Goal: Task Accomplishment & Management: Complete application form

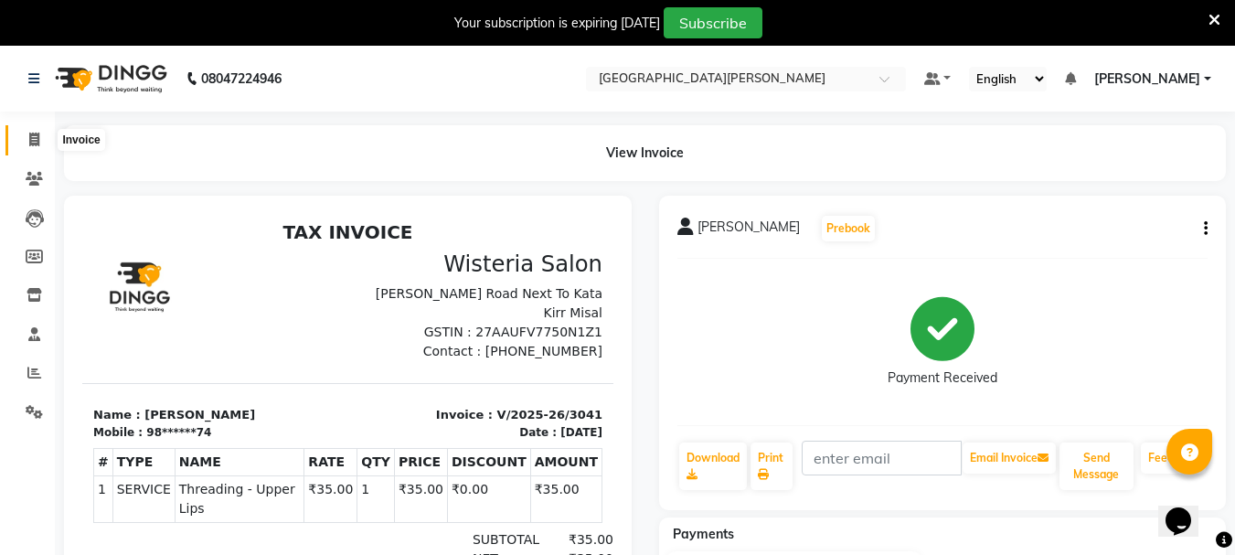
click at [41, 148] on span at bounding box center [34, 140] width 32 height 21
select select "service"
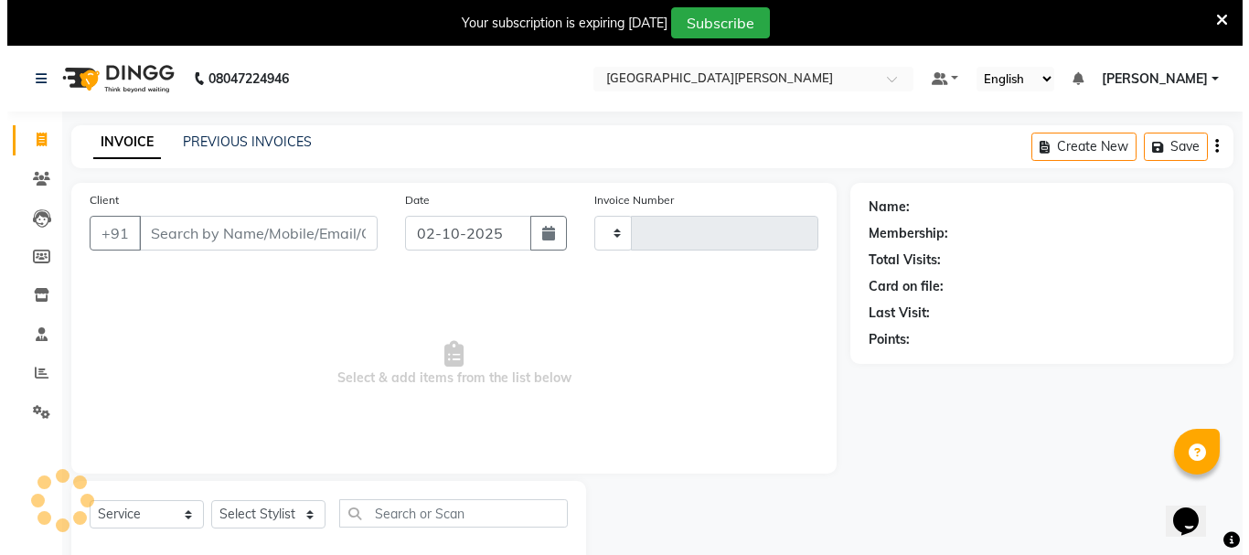
scroll to position [46, 0]
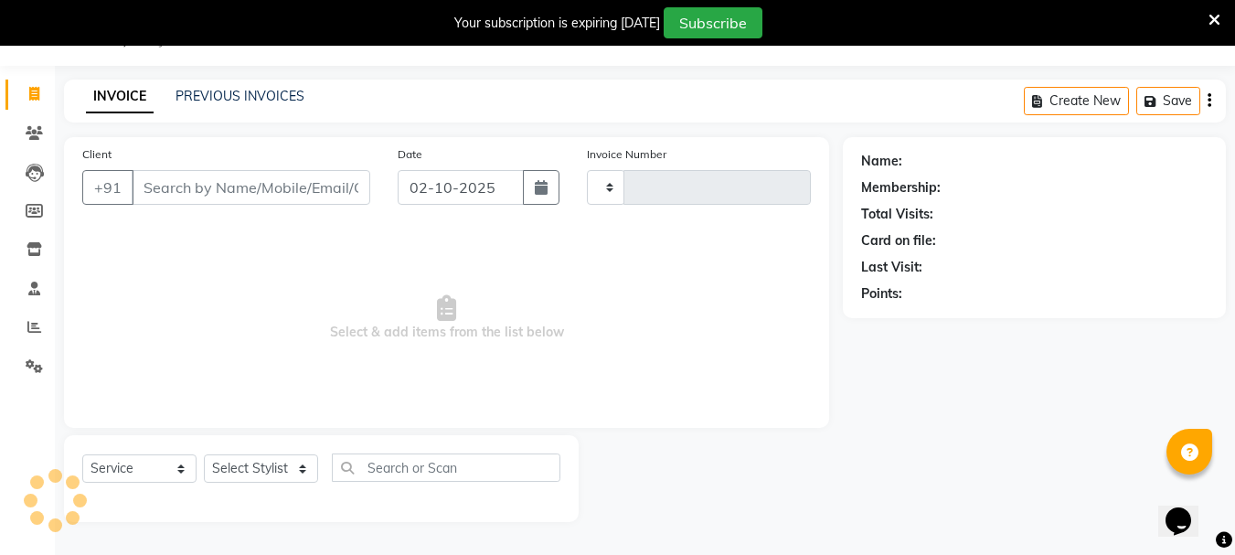
type input "3042"
select select "911"
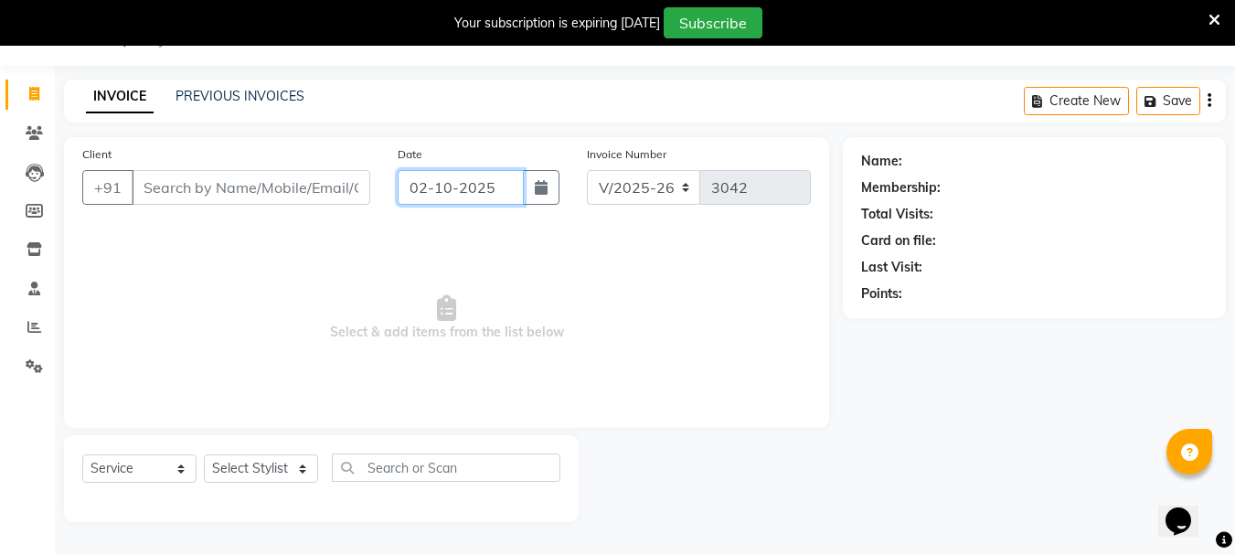
click at [424, 197] on input "02-10-2025" at bounding box center [461, 187] width 126 height 35
select select "10"
select select "2025"
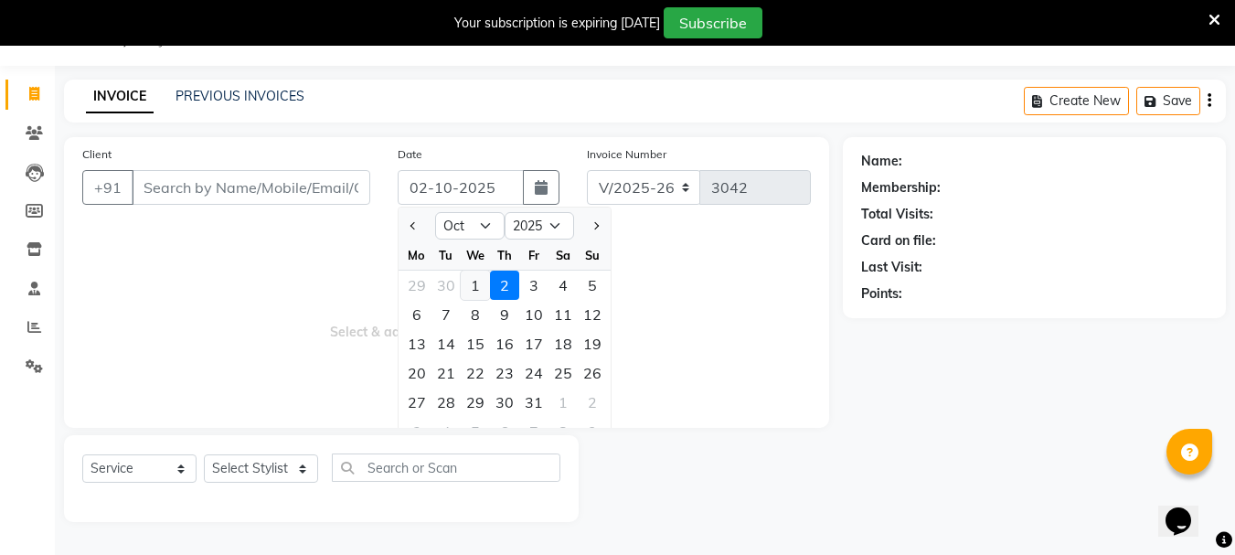
click at [472, 291] on div "1" at bounding box center [475, 285] width 29 height 29
type input "01-10-2025"
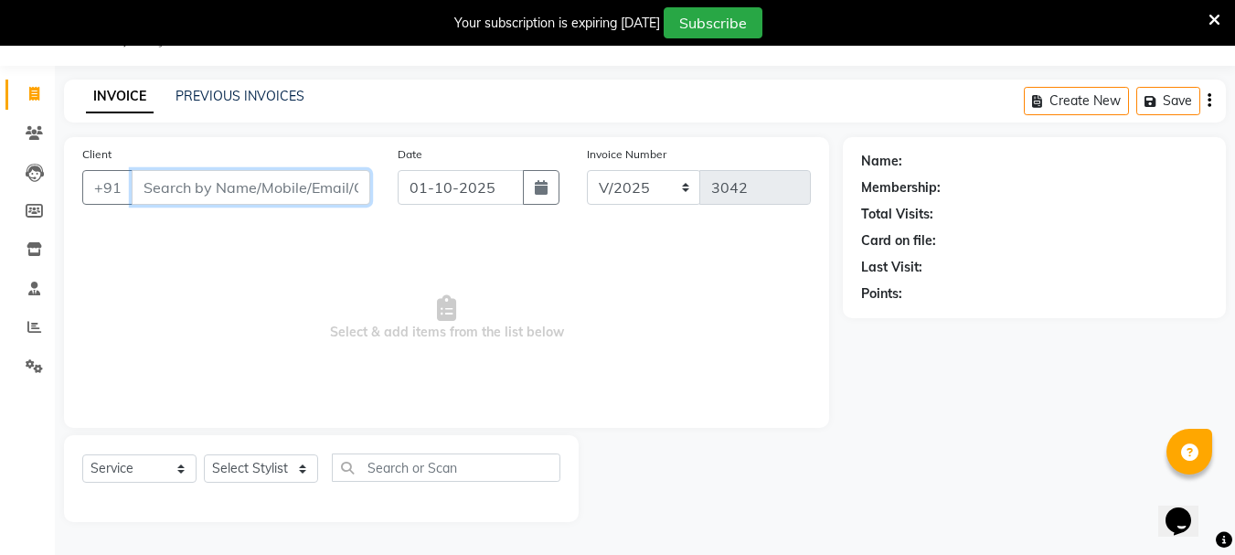
click at [167, 177] on input "Client" at bounding box center [251, 187] width 239 height 35
type input "9822771917"
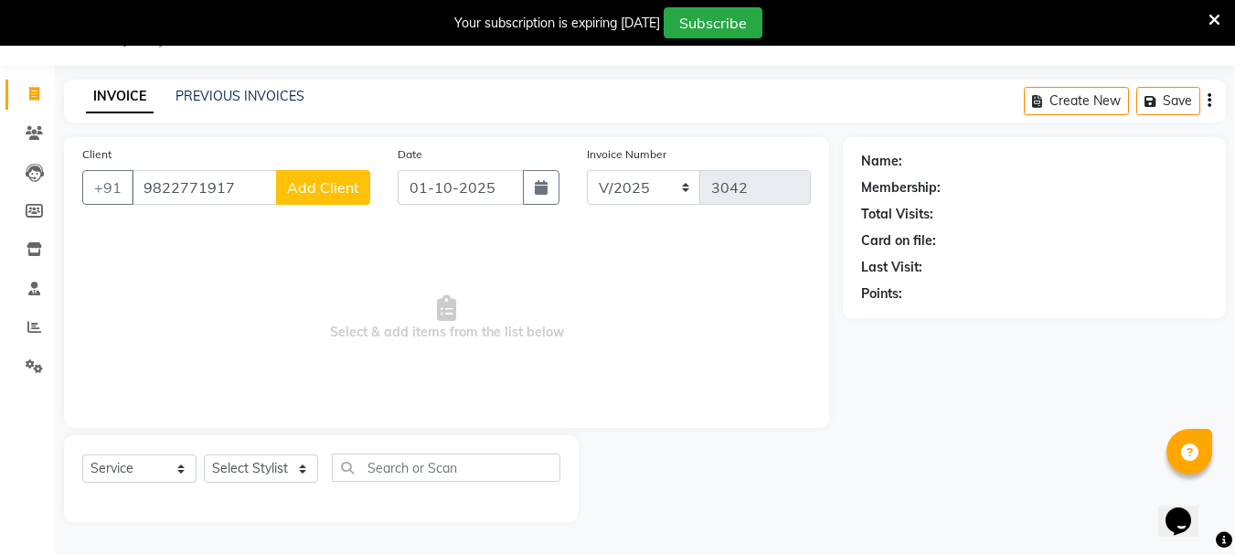
click at [324, 184] on span "Add Client" at bounding box center [323, 187] width 72 height 18
select select "22"
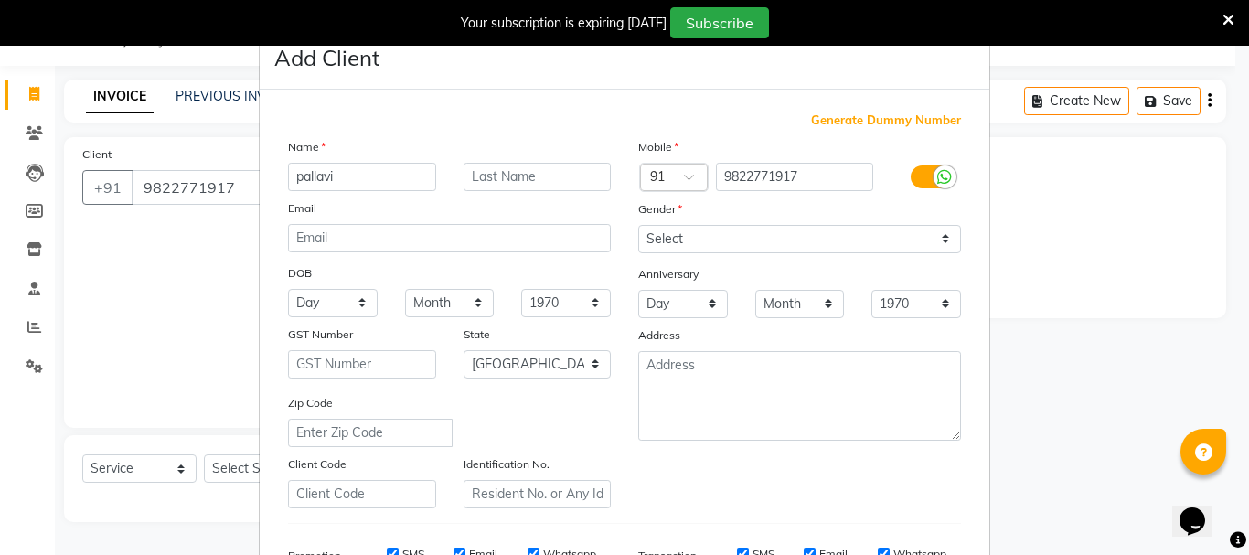
type input "pallavi"
click at [695, 232] on select "Select [DEMOGRAPHIC_DATA] [DEMOGRAPHIC_DATA] Other Prefer Not To Say" at bounding box center [799, 239] width 323 height 28
select select "[DEMOGRAPHIC_DATA]"
click at [638, 225] on select "Select [DEMOGRAPHIC_DATA] [DEMOGRAPHIC_DATA] Other Prefer Not To Say" at bounding box center [799, 239] width 323 height 28
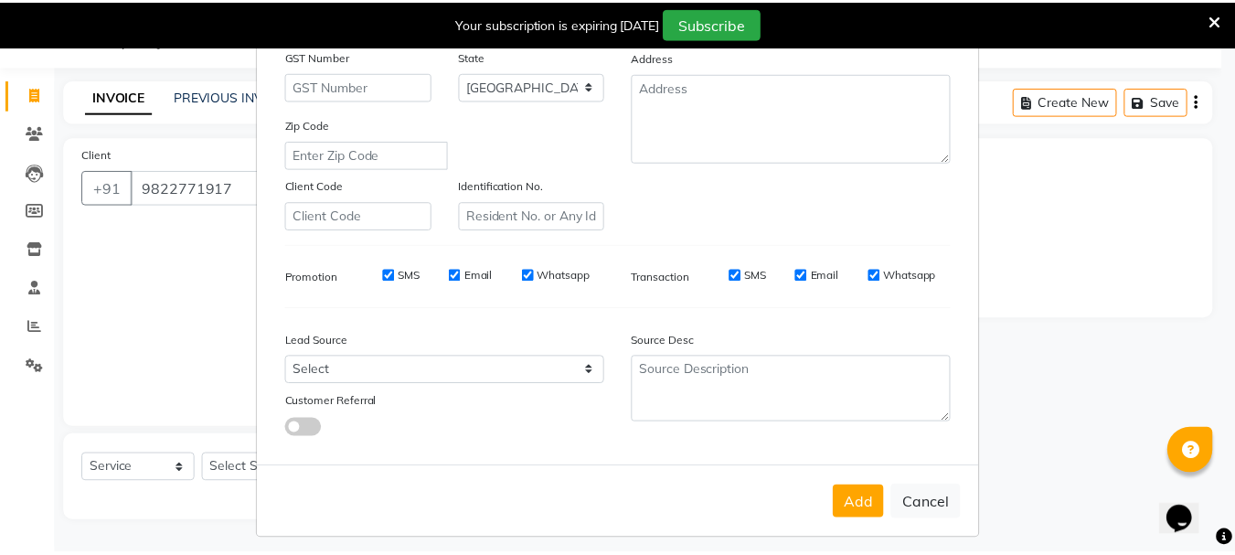
scroll to position [289, 0]
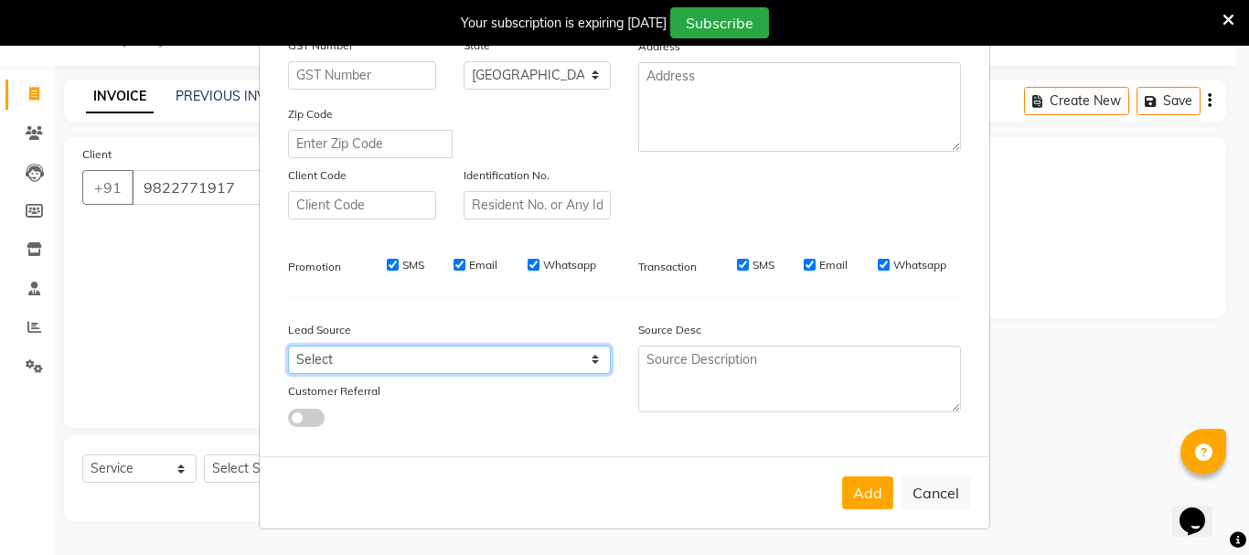
click at [353, 365] on select "Select Walk-in Referral Internet Friend Word of Mouth Advertisement Facebook Ju…" at bounding box center [449, 360] width 323 height 28
select select "25484"
click at [288, 346] on select "Select Walk-in Referral Internet Friend Word of Mouth Advertisement Facebook Ju…" at bounding box center [449, 360] width 323 height 28
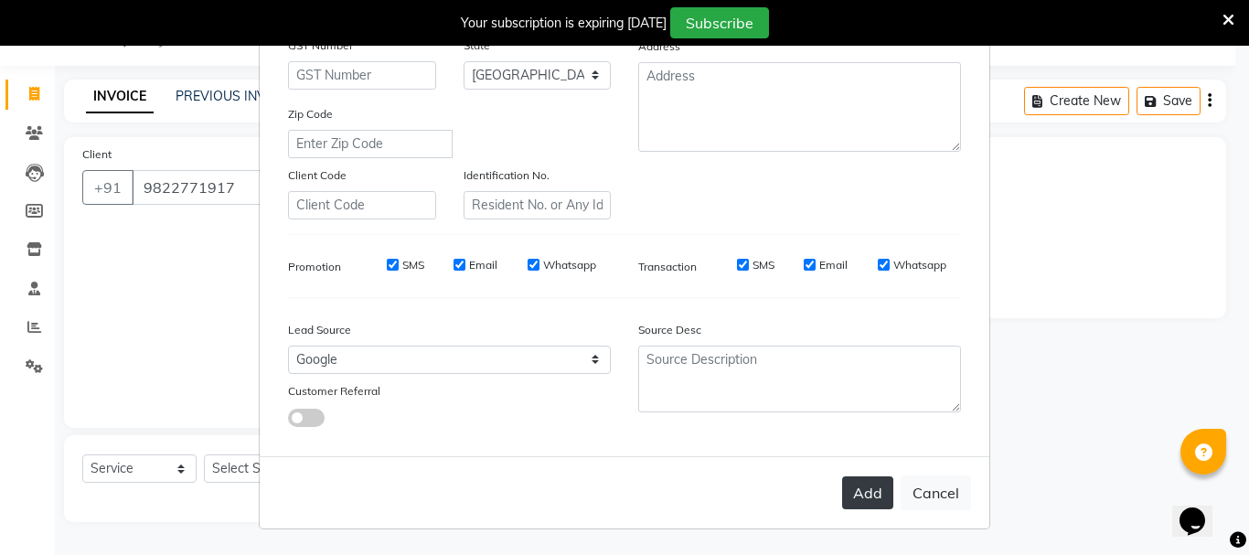
click at [863, 498] on button "Add" at bounding box center [867, 492] width 51 height 33
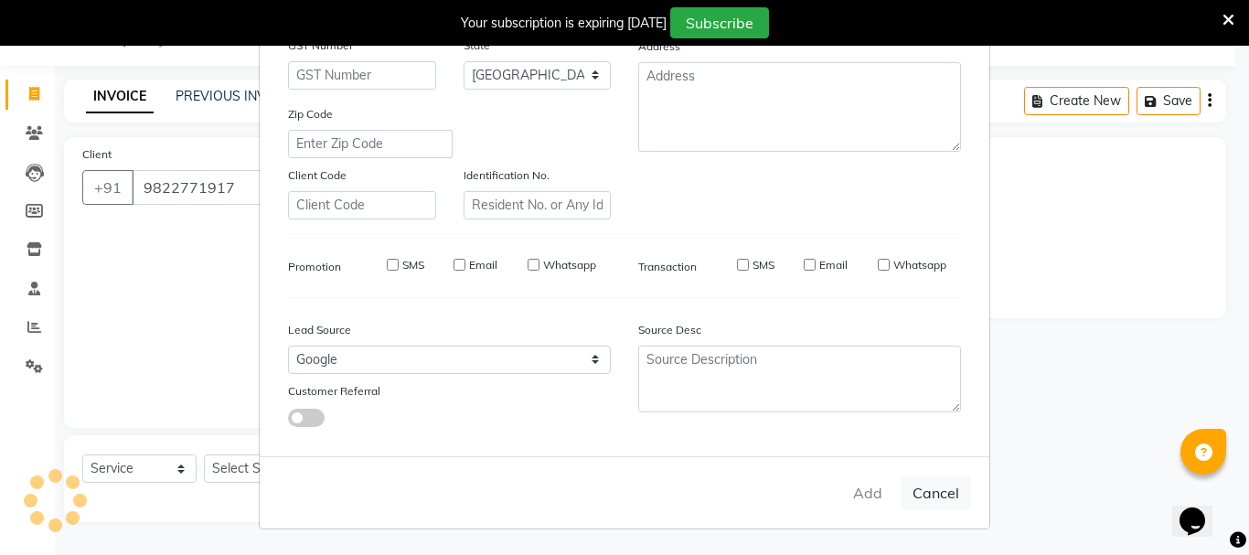
type input "98******17"
select select
select select "null"
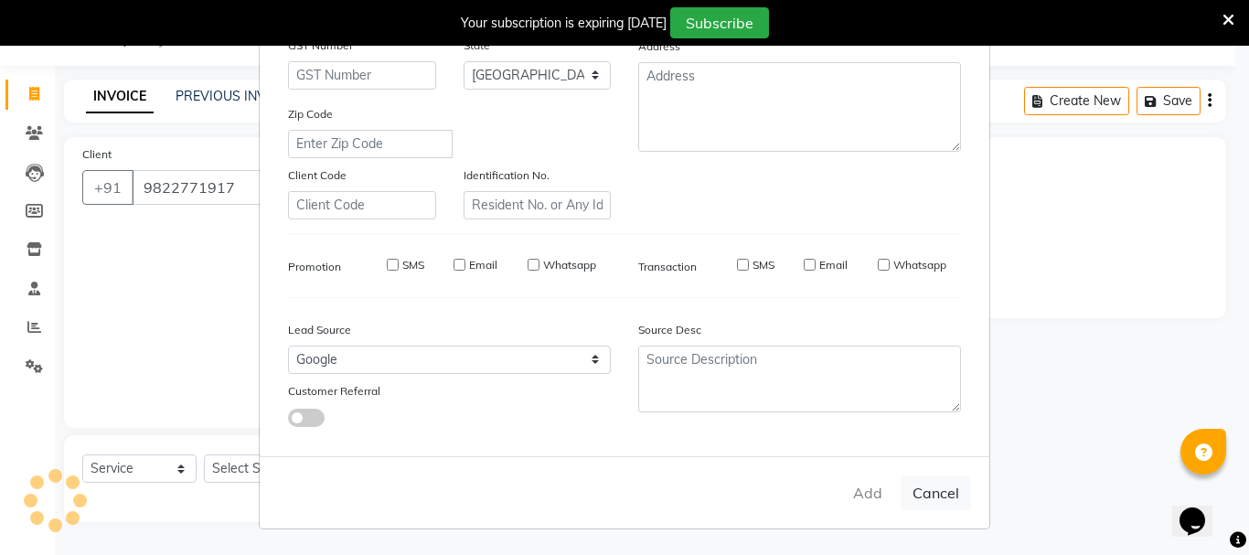
select select
checkbox input "false"
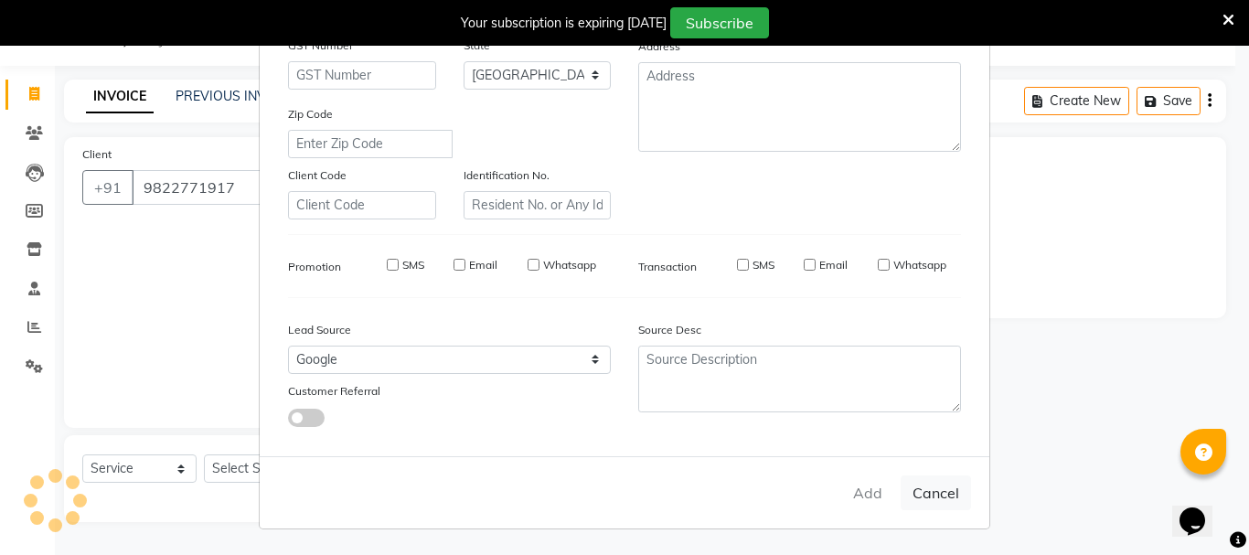
checkbox input "false"
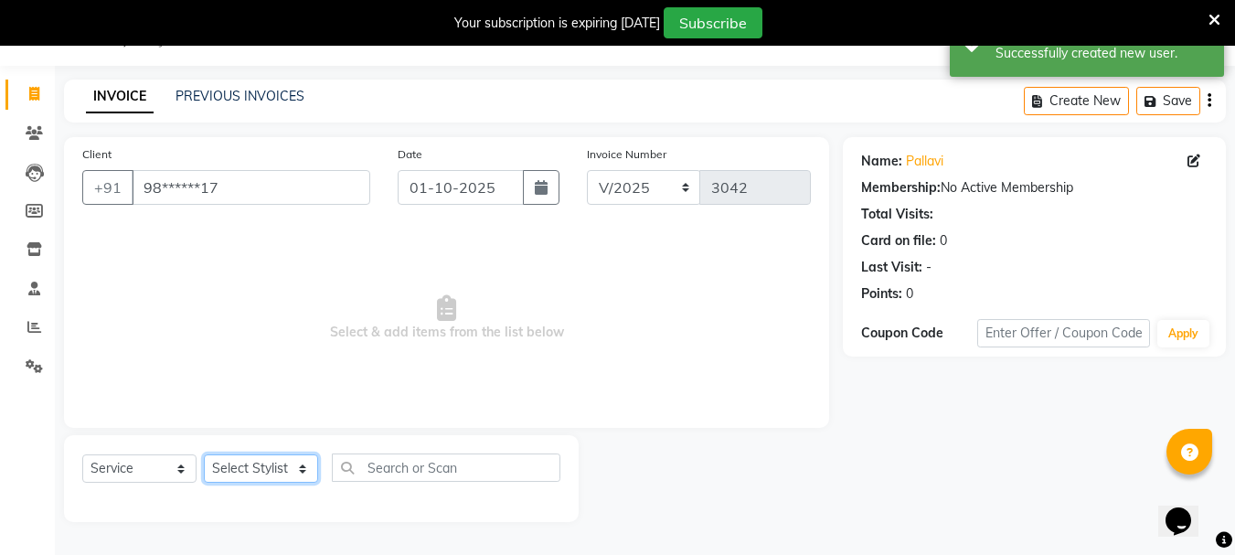
click at [305, 465] on select "Select Stylist Bharti [PERSON_NAME] [PERSON_NAME] [PERSON_NAME] [PERSON_NAME] m…" at bounding box center [261, 468] width 114 height 28
select select "47321"
click at [204, 454] on select "Select Stylist Bharti [PERSON_NAME] [PERSON_NAME] [PERSON_NAME] [PERSON_NAME] m…" at bounding box center [261, 468] width 114 height 28
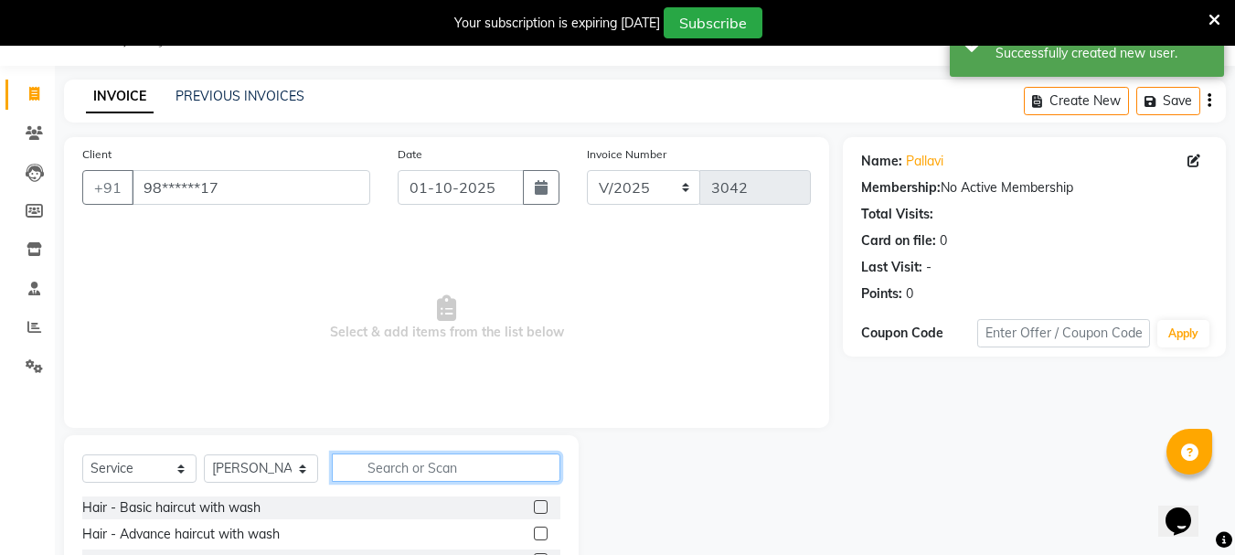
click at [424, 461] on input "text" at bounding box center [446, 467] width 229 height 28
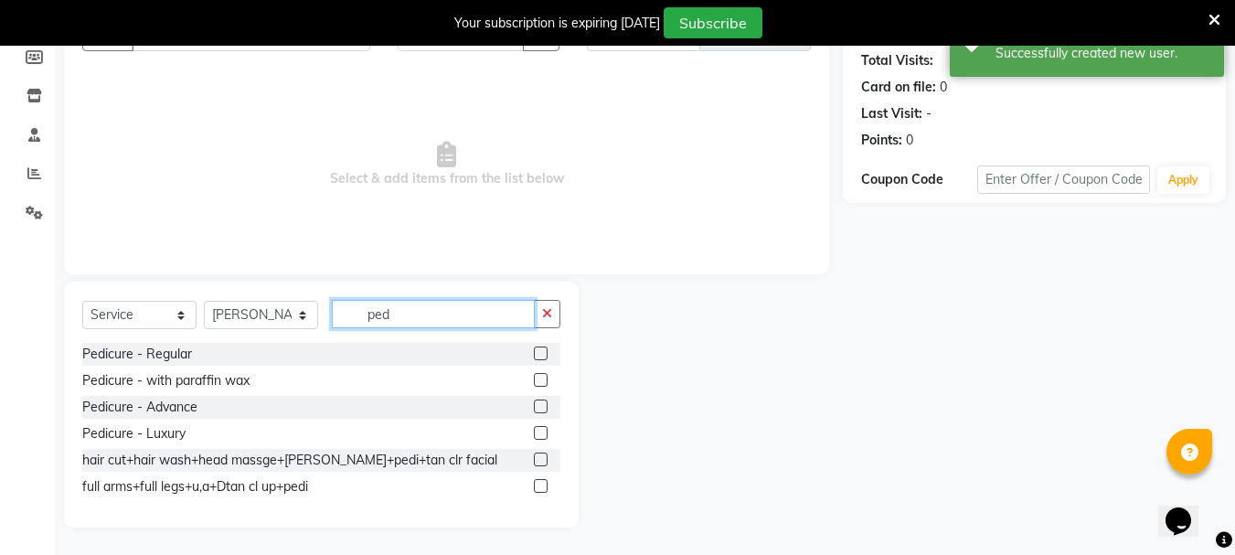
scroll to position [199, 0]
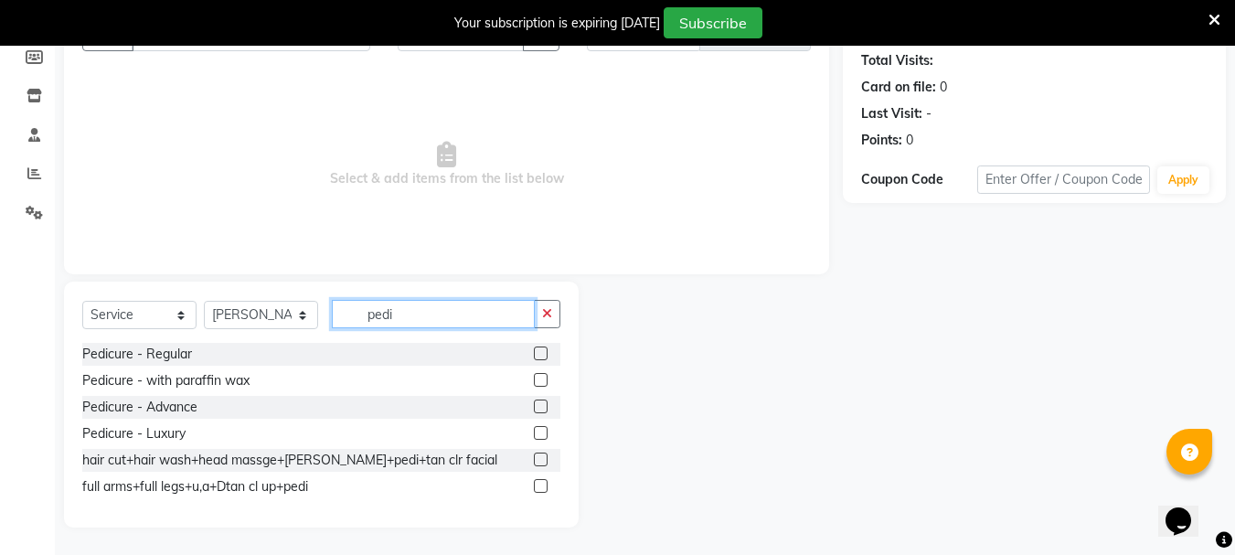
type input "pedi"
click at [540, 405] on label at bounding box center [541, 406] width 14 height 14
click at [540, 405] on input "checkbox" at bounding box center [540, 407] width 12 height 12
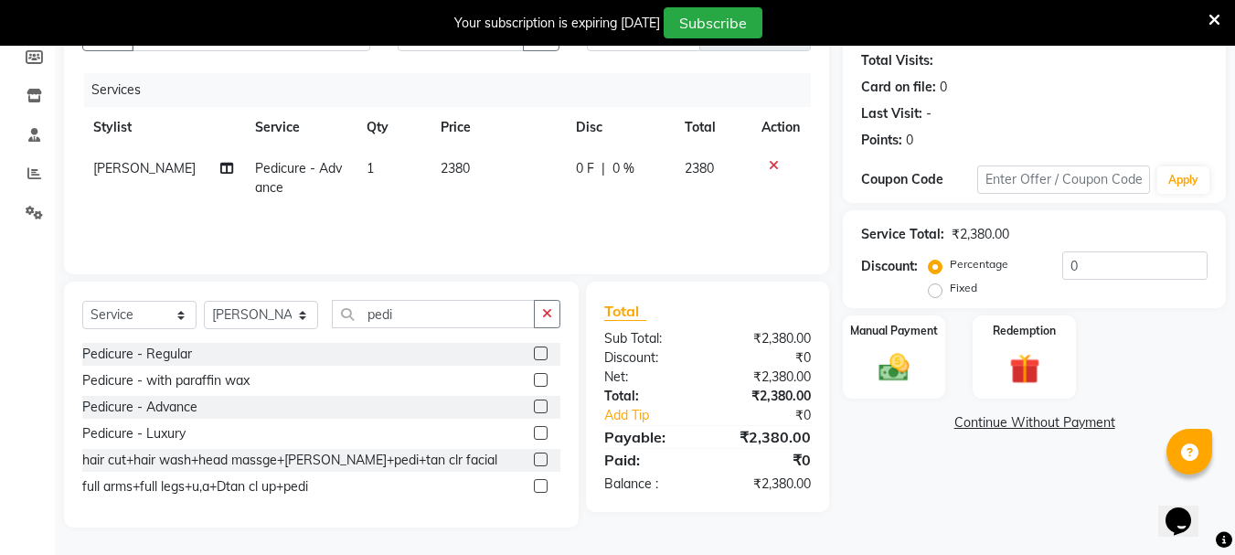
click at [540, 405] on label at bounding box center [541, 406] width 14 height 14
click at [540, 405] on input "checkbox" at bounding box center [540, 407] width 12 height 12
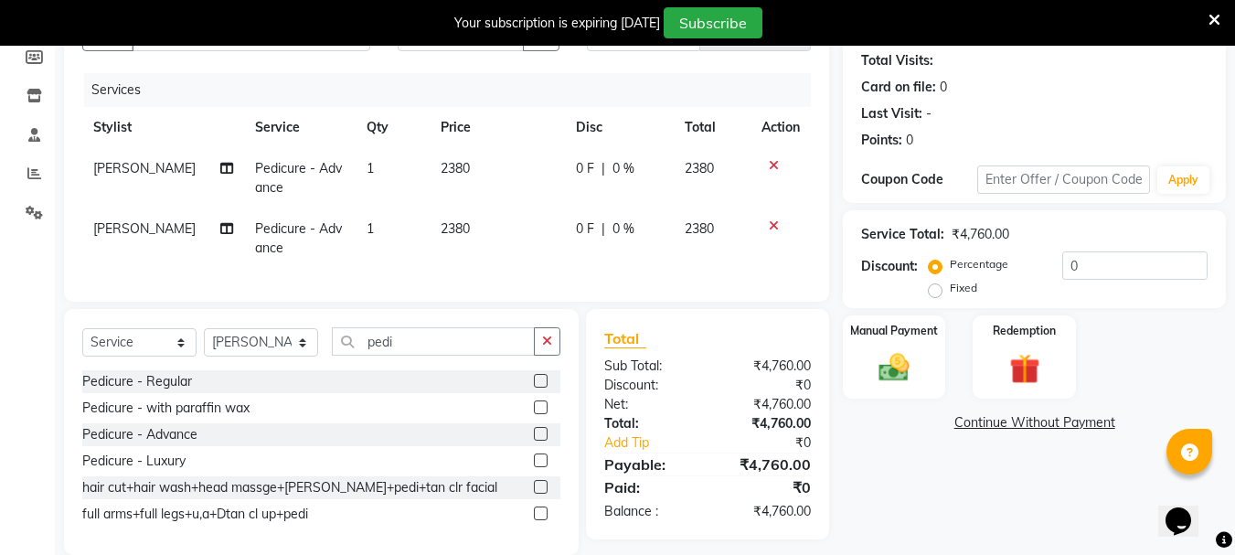
click at [542, 441] on label at bounding box center [541, 434] width 14 height 14
click at [542, 441] on input "checkbox" at bounding box center [540, 435] width 12 height 12
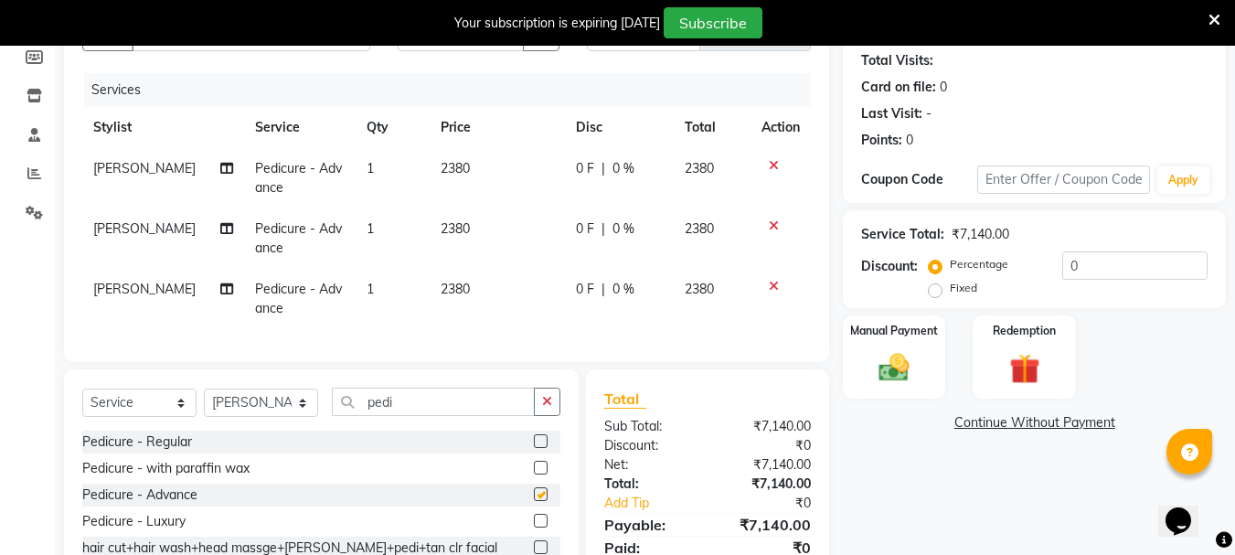
checkbox input "false"
click at [548, 408] on icon "button" at bounding box center [547, 401] width 10 height 13
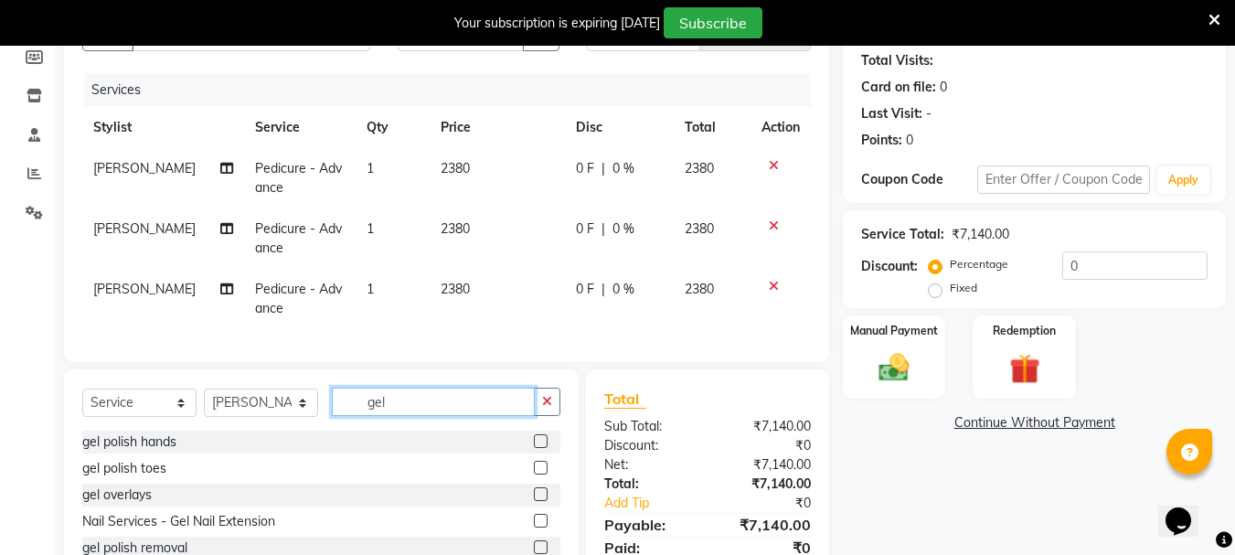
type input "gel"
click at [538, 448] on label at bounding box center [541, 441] width 14 height 14
click at [538, 448] on input "checkbox" at bounding box center [540, 442] width 12 height 12
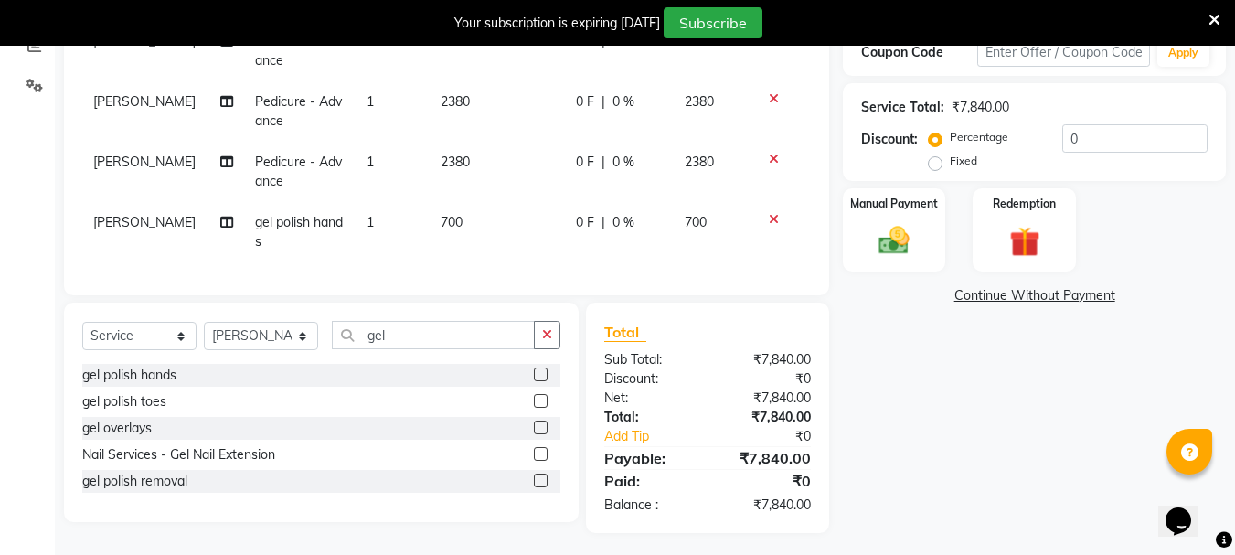
scroll to position [345, 0]
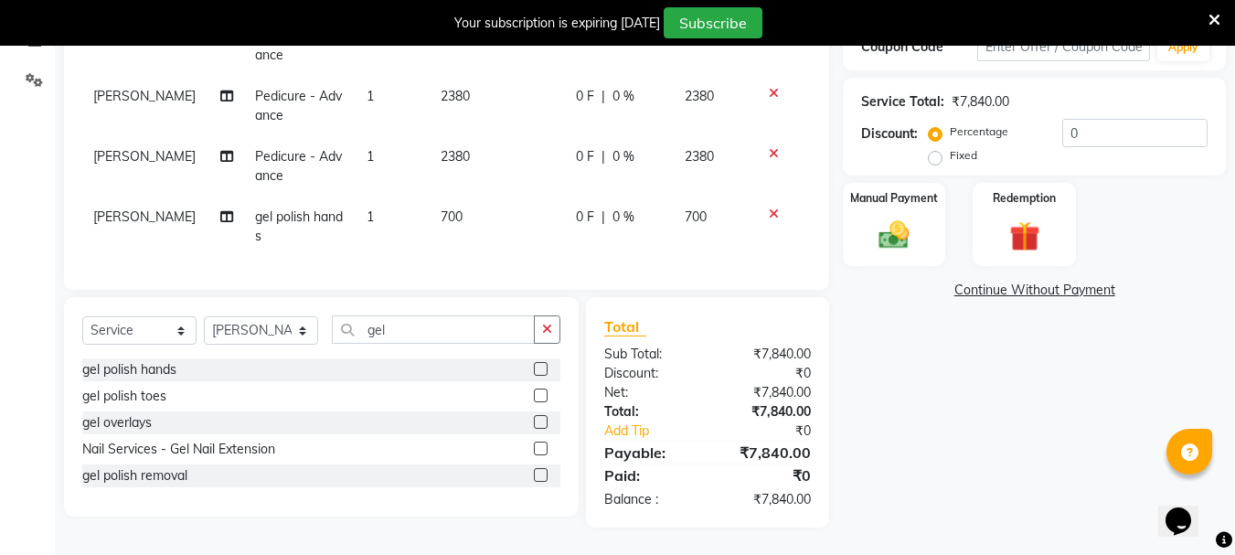
click at [541, 367] on label at bounding box center [541, 369] width 14 height 14
click at [541, 367] on input "checkbox" at bounding box center [540, 370] width 12 height 12
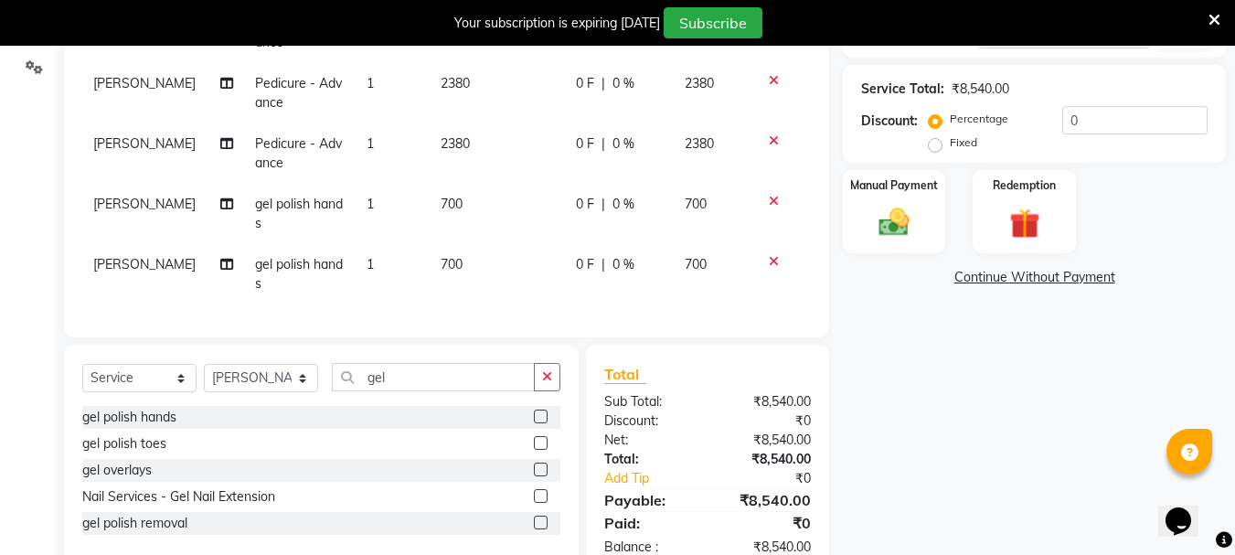
click at [542, 423] on label at bounding box center [541, 417] width 14 height 14
click at [542, 423] on input "checkbox" at bounding box center [540, 417] width 12 height 12
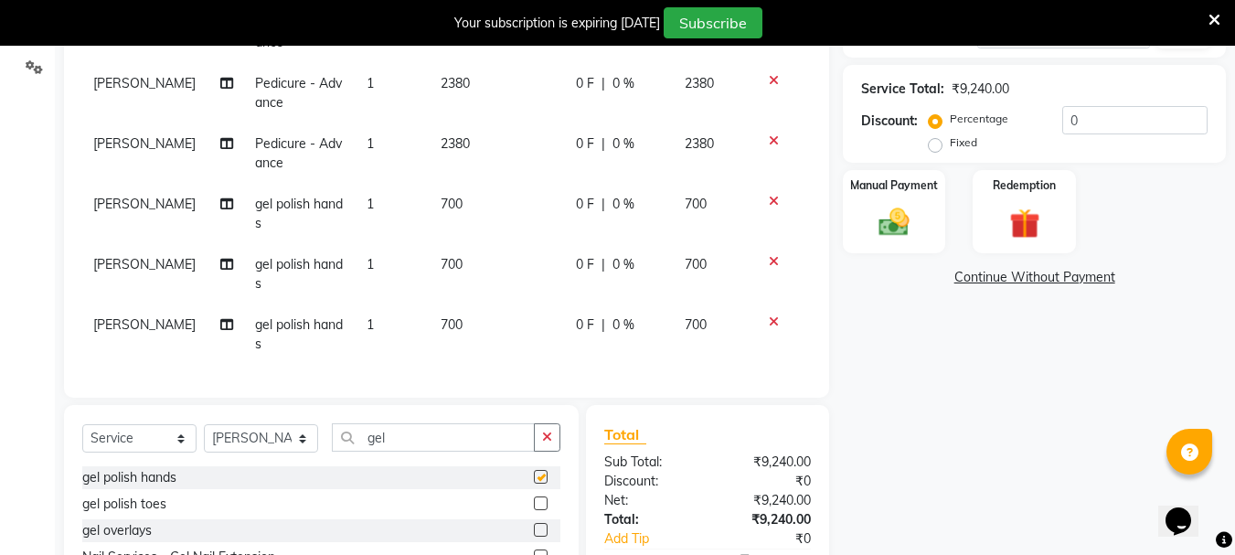
checkbox input "false"
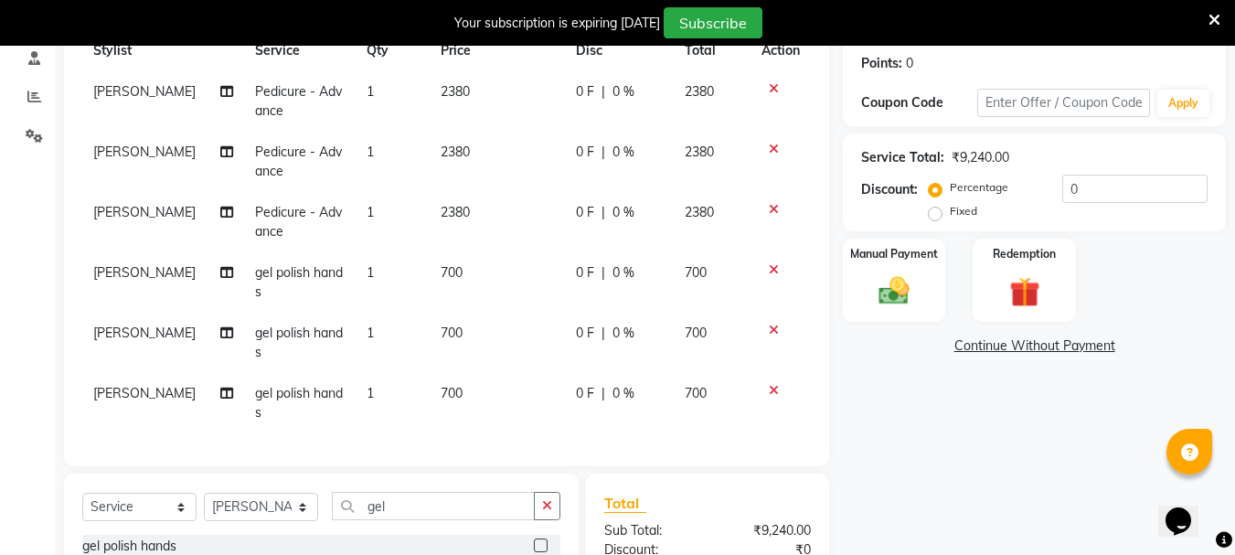
scroll to position [254, 0]
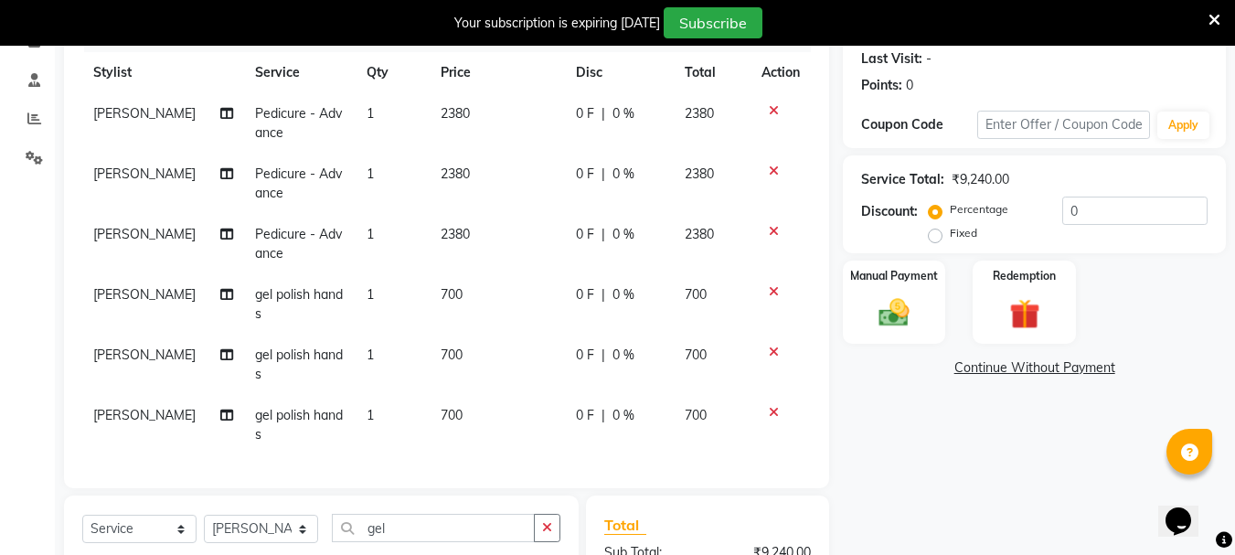
click at [294, 112] on span "Pedicure - Advance" at bounding box center [298, 123] width 87 height 36
select select "47321"
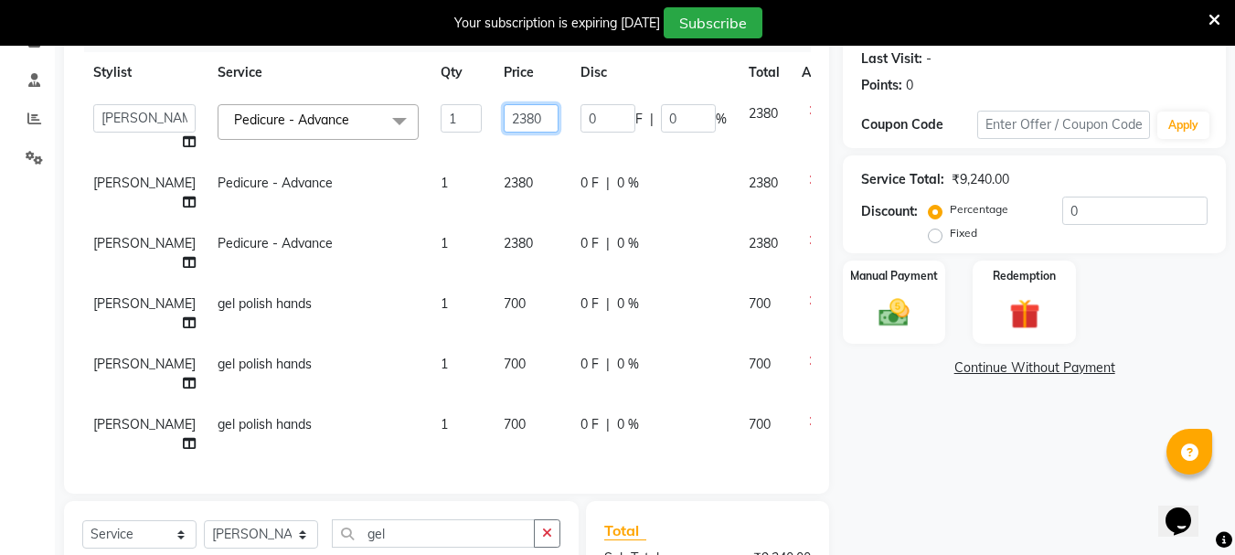
click at [504, 118] on input "2380" at bounding box center [531, 118] width 55 height 28
type input "2100"
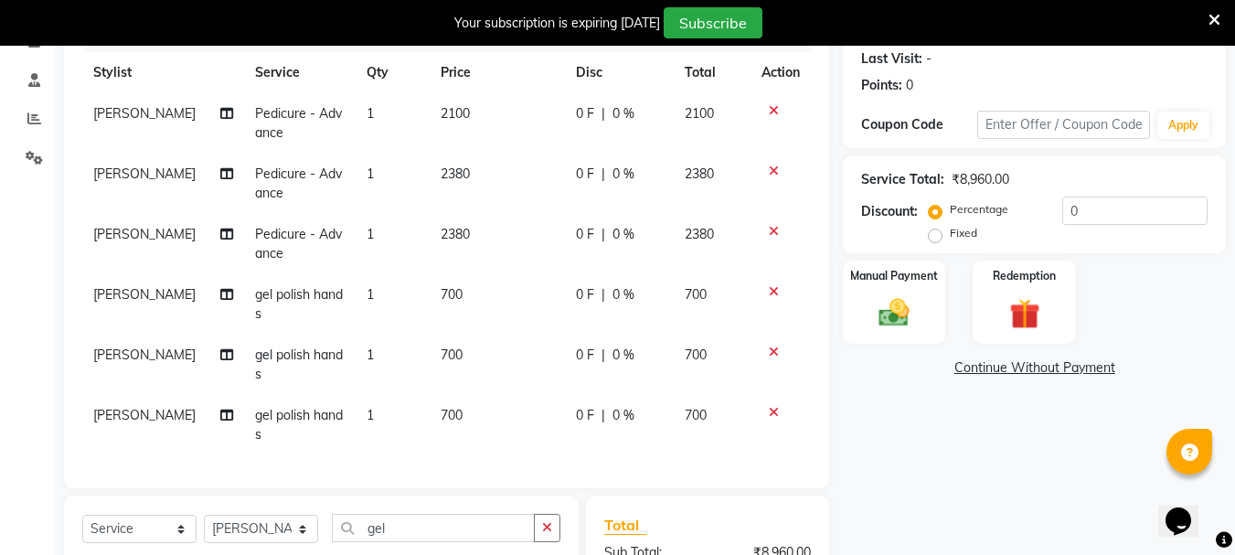
click at [478, 188] on td "2380" at bounding box center [497, 184] width 135 height 60
select select "47321"
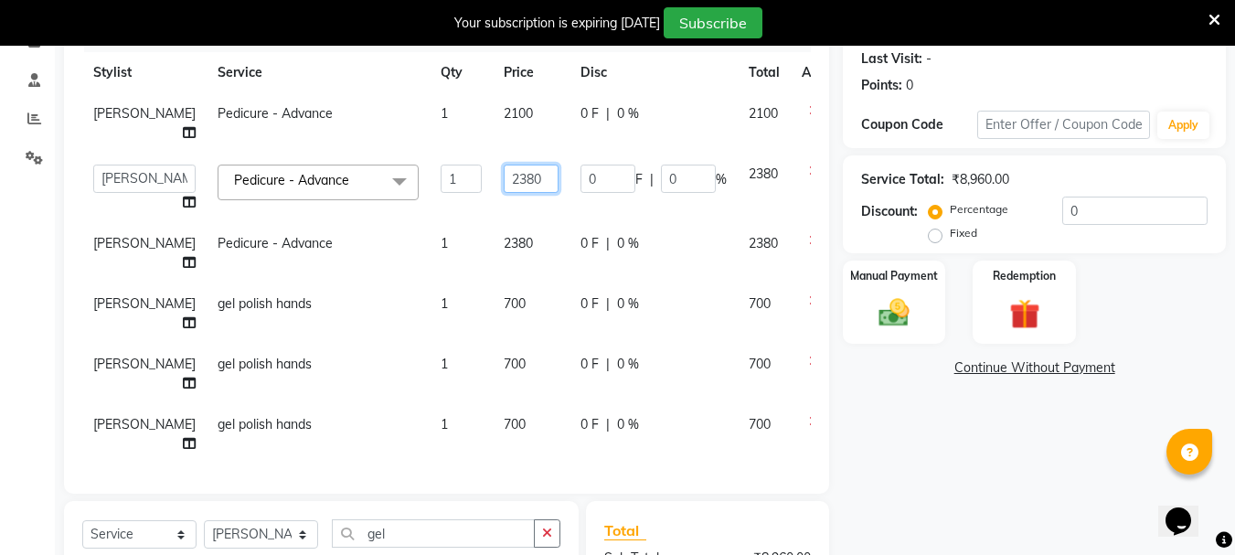
click at [504, 193] on input "2380" at bounding box center [531, 179] width 55 height 28
type input "2100"
click at [493, 261] on td "2380" at bounding box center [531, 253] width 77 height 60
select select "47321"
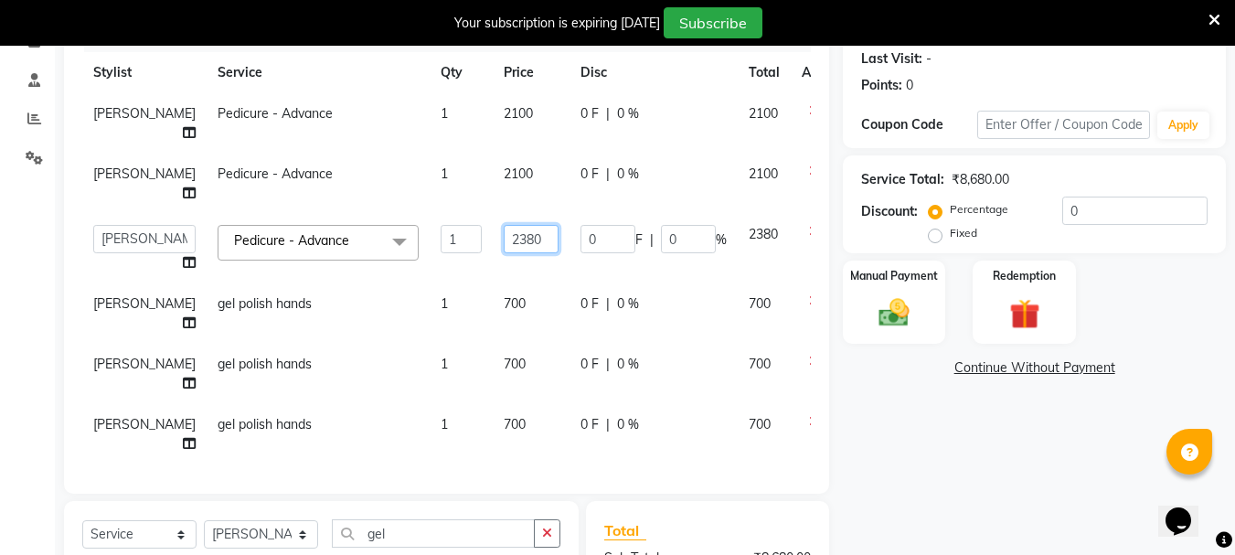
click at [504, 253] on input "2380" at bounding box center [531, 239] width 55 height 28
type input "2100"
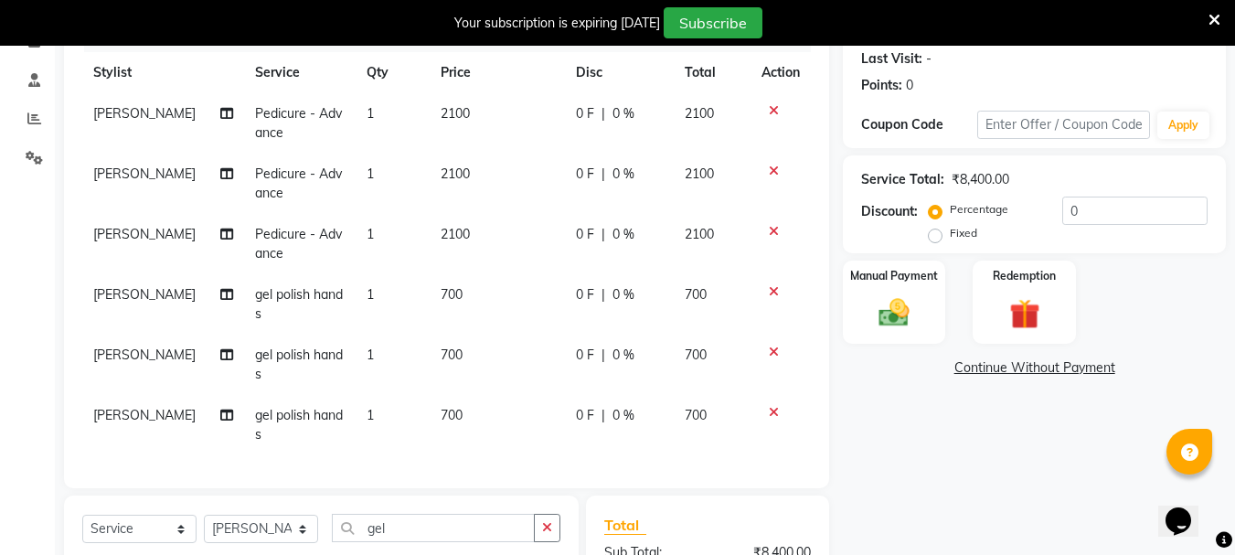
click at [106, 247] on td "[PERSON_NAME]" at bounding box center [163, 244] width 162 height 60
select select "47321"
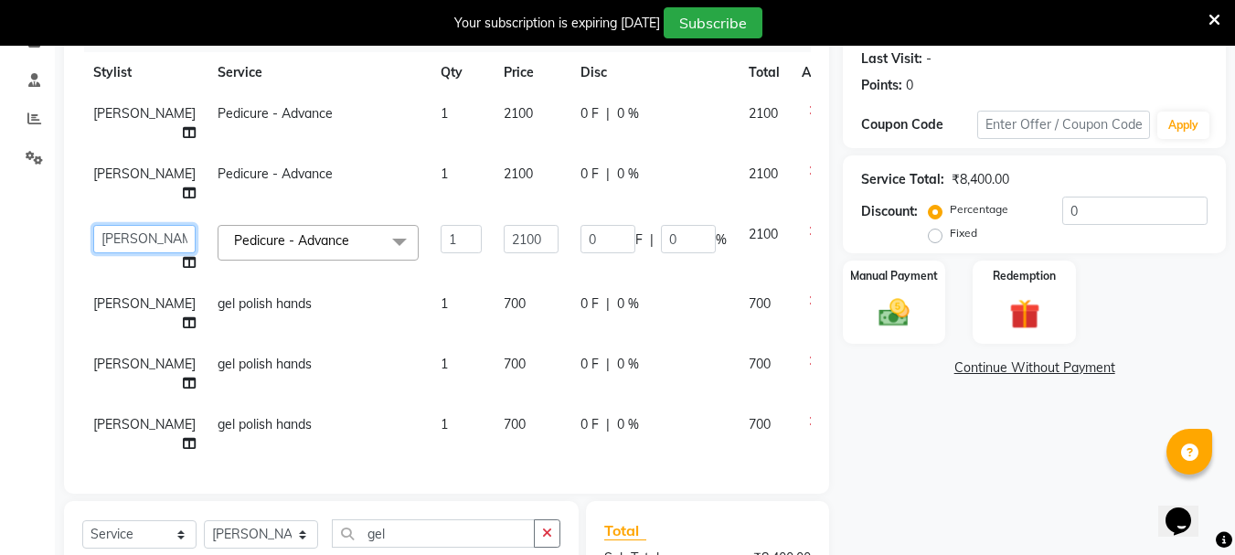
click at [111, 253] on select "Bharti [PERSON_NAME] [PERSON_NAME] [PERSON_NAME] [PERSON_NAME] more [PERSON_NAM…" at bounding box center [144, 239] width 102 height 28
select select "60169"
click at [253, 312] on span "gel polish hands" at bounding box center [265, 303] width 94 height 16
select select "47321"
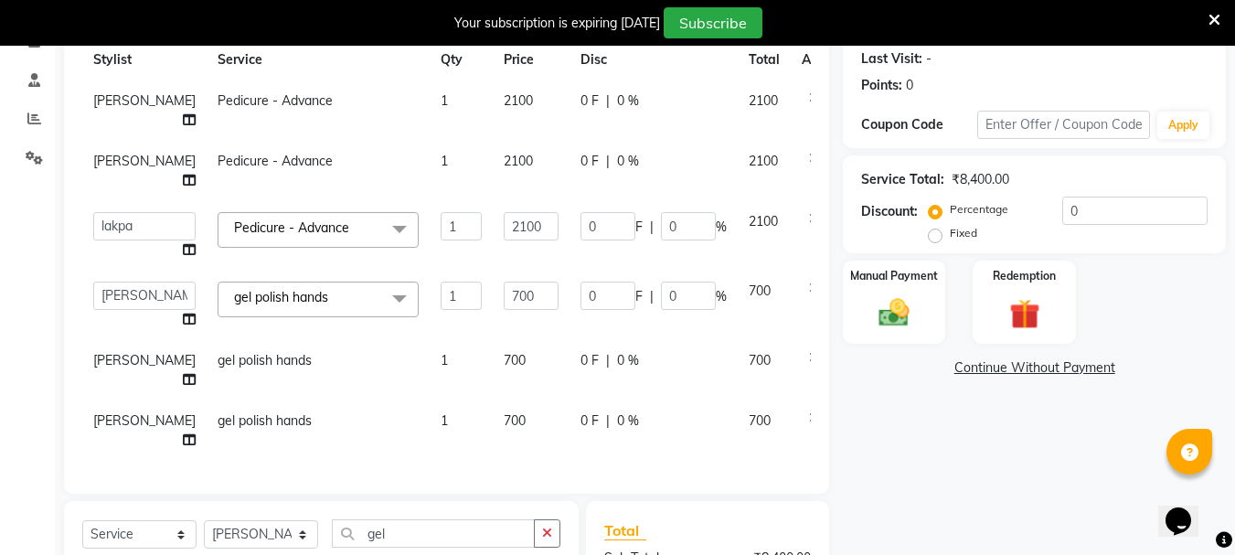
scroll to position [86, 0]
click at [504, 282] on input "700" at bounding box center [531, 296] width 55 height 28
type input "7"
type input "333"
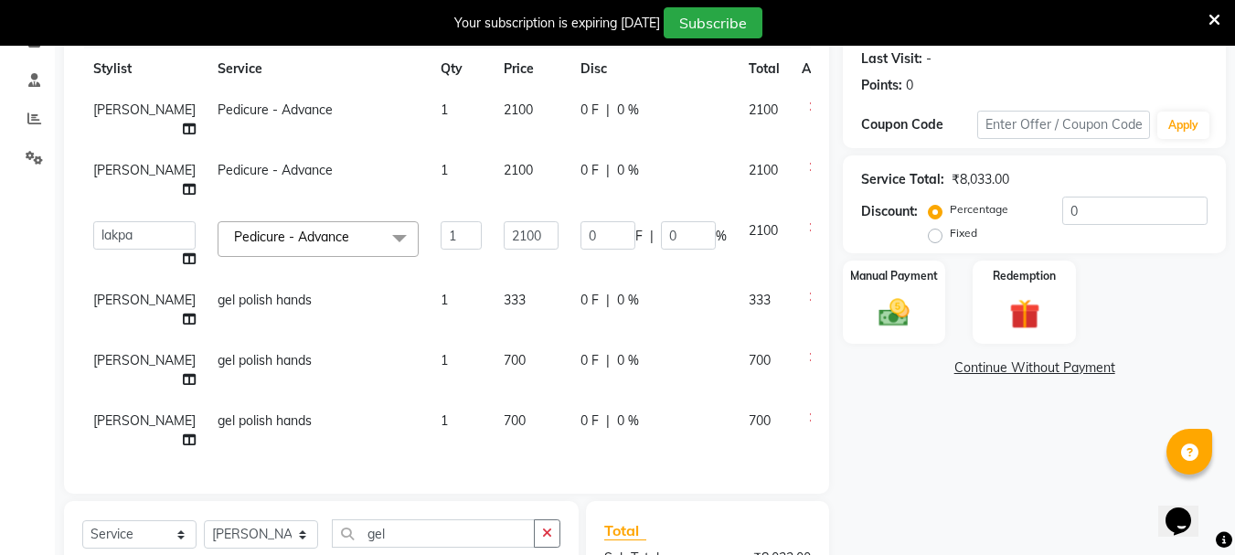
click at [106, 292] on span "[PERSON_NAME]" at bounding box center [144, 300] width 102 height 16
select select "47321"
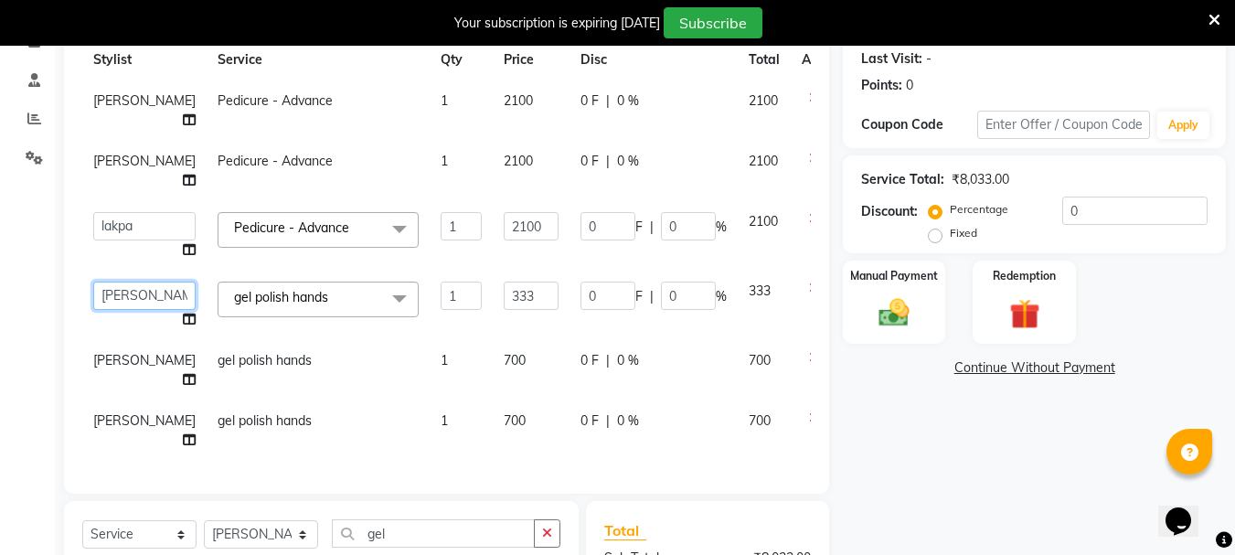
click at [120, 282] on select "Bharti [PERSON_NAME] [PERSON_NAME] [PERSON_NAME] [PERSON_NAME] more [PERSON_NAM…" at bounding box center [144, 296] width 102 height 28
select select "92563"
click at [504, 352] on span "700" at bounding box center [515, 360] width 22 height 16
select select "47321"
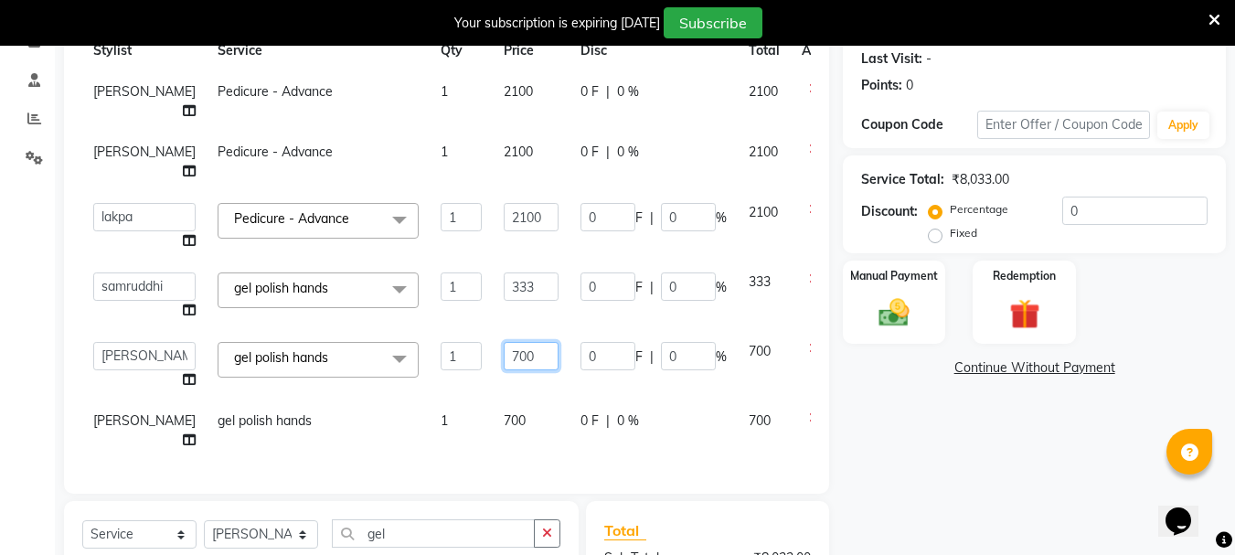
click at [504, 342] on input "700" at bounding box center [531, 356] width 55 height 28
type input "7"
type input "6"
type input "4"
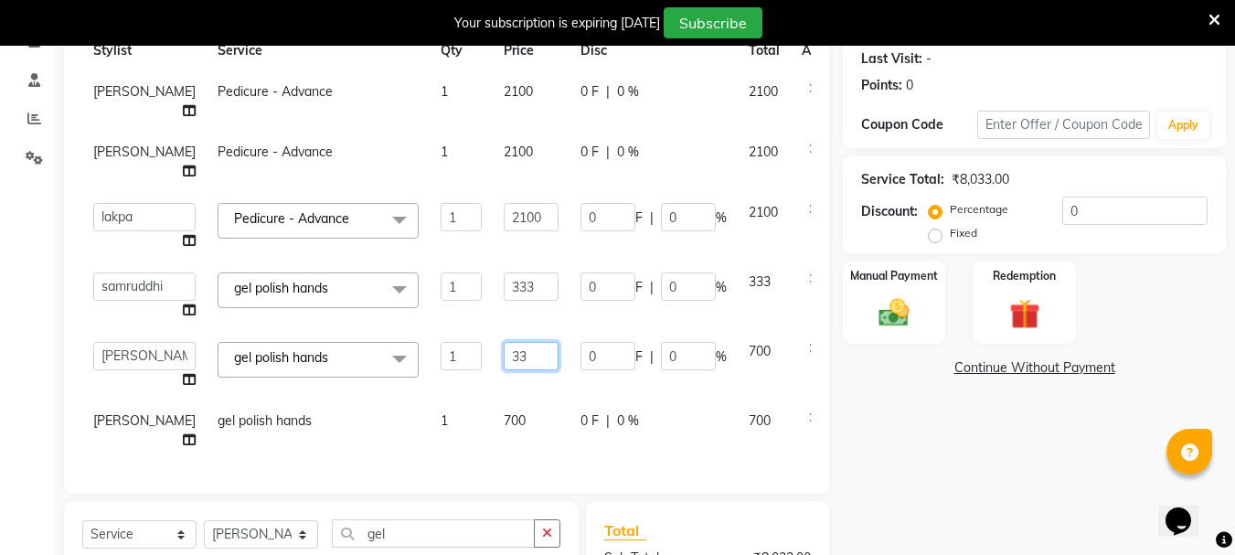
type input "333"
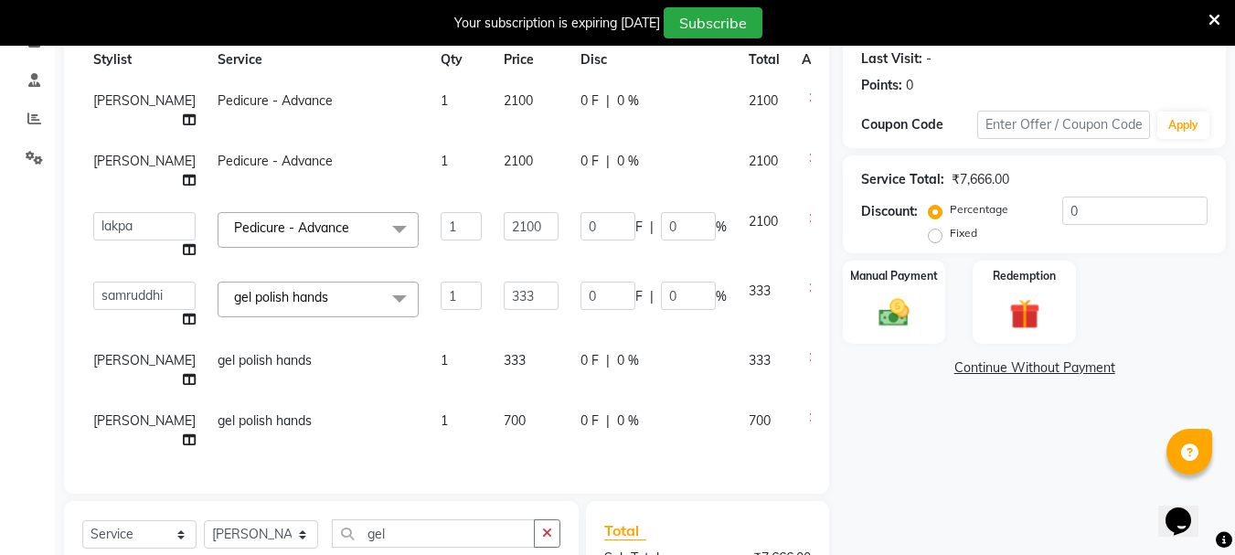
click at [112, 352] on span "[PERSON_NAME]" at bounding box center [144, 360] width 102 height 16
select select "47321"
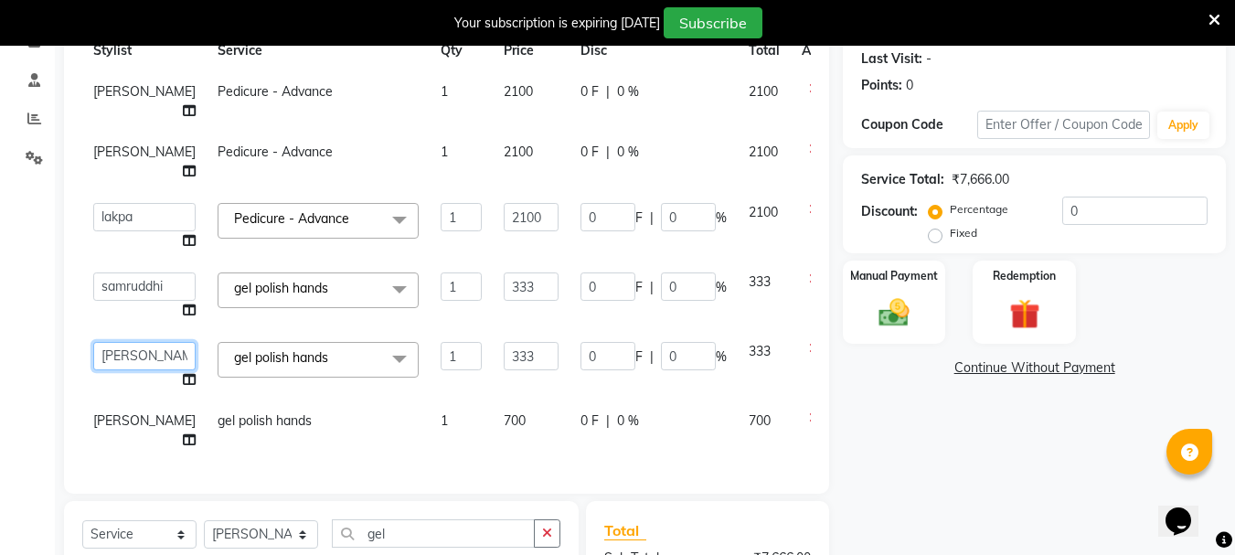
click at [112, 342] on select "Bharti [PERSON_NAME] [PERSON_NAME] [PERSON_NAME] [PERSON_NAME] more [PERSON_NAM…" at bounding box center [144, 356] width 102 height 28
select select "92563"
click at [103, 412] on span "[PERSON_NAME]" at bounding box center [144, 420] width 102 height 16
select select "47321"
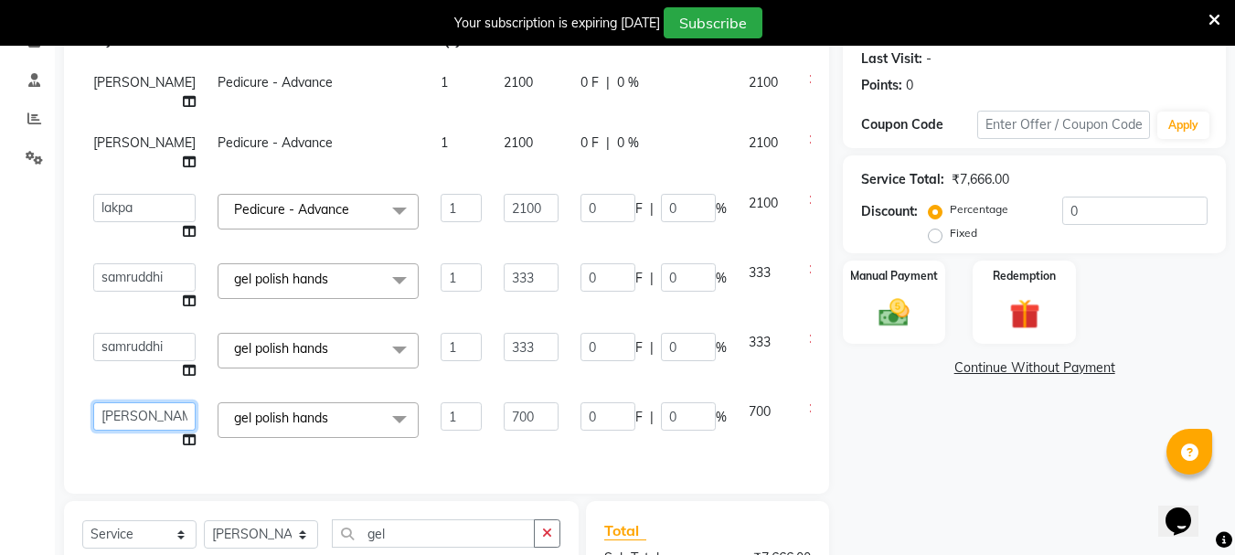
click at [115, 404] on select "Bharti [PERSON_NAME] [PERSON_NAME] [PERSON_NAME] [PERSON_NAME] more [PERSON_NAM…" at bounding box center [144, 416] width 102 height 28
select select "60169"
click at [504, 402] on input "700" at bounding box center [531, 416] width 55 height 28
type input "7"
type input "334"
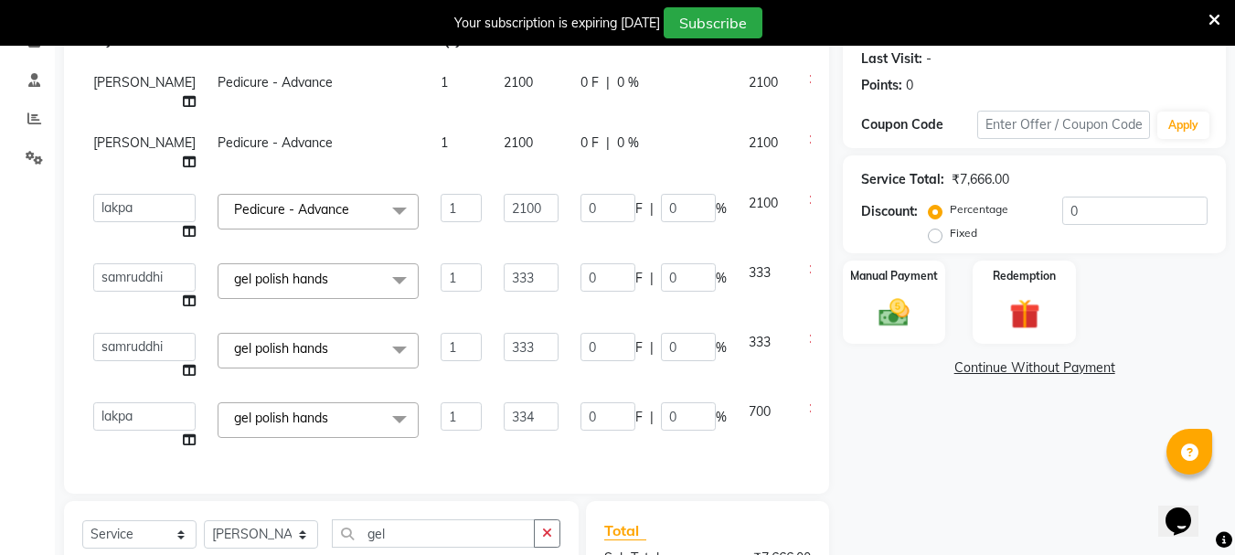
scroll to position [55, 0]
click at [466, 447] on div "Services Stylist Service Qty Price Disc Total Action [PERSON_NAME] Pedicure - A…" at bounding box center [446, 246] width 729 height 457
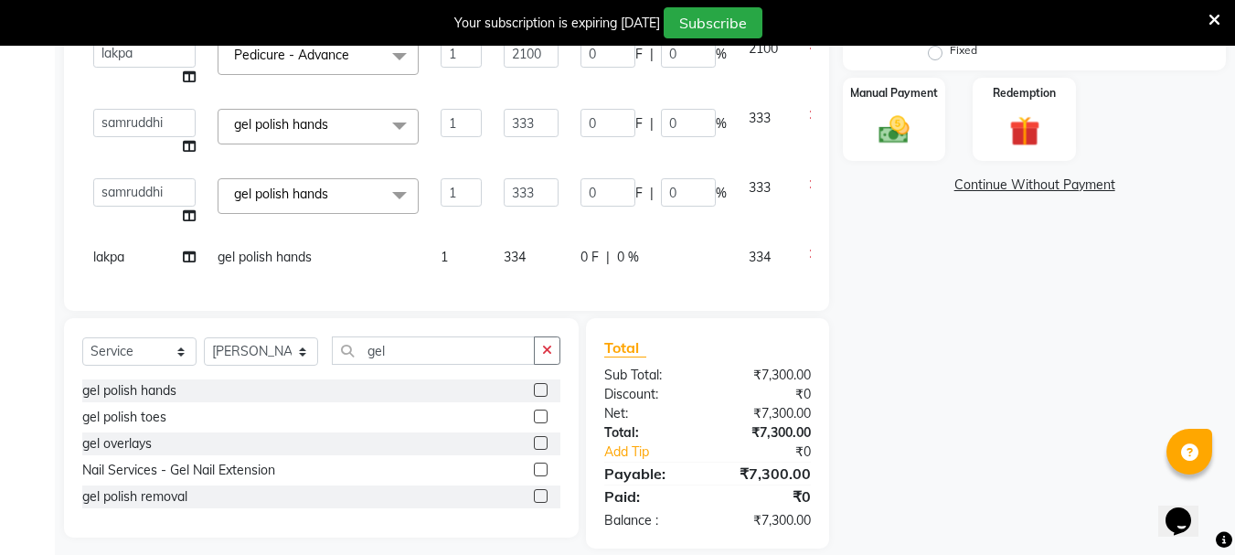
scroll to position [458, 0]
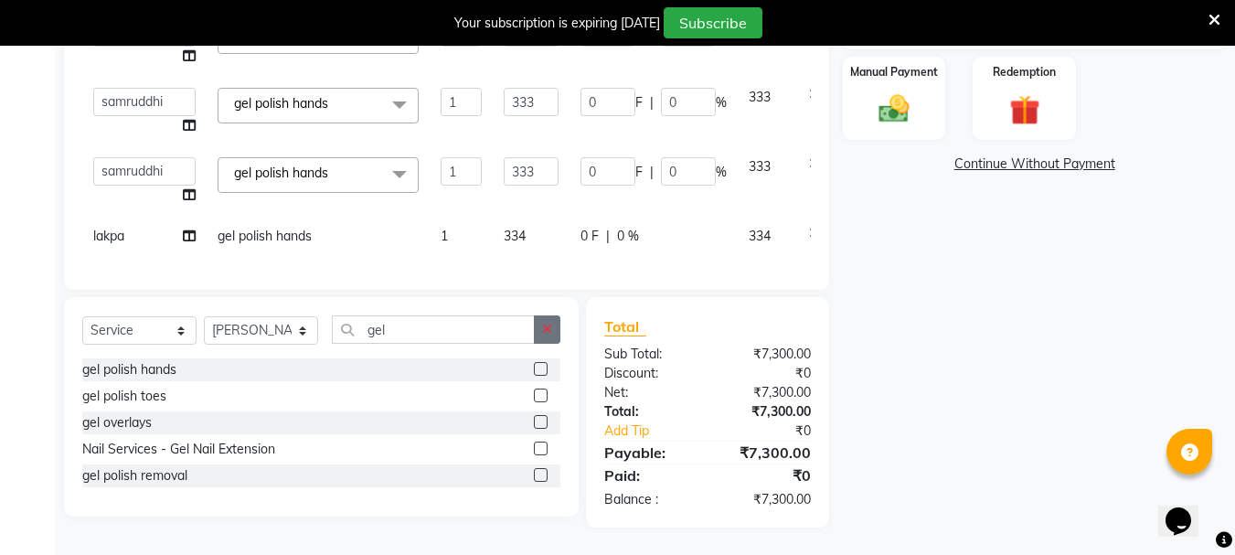
click at [540, 334] on button "button" at bounding box center [547, 329] width 27 height 28
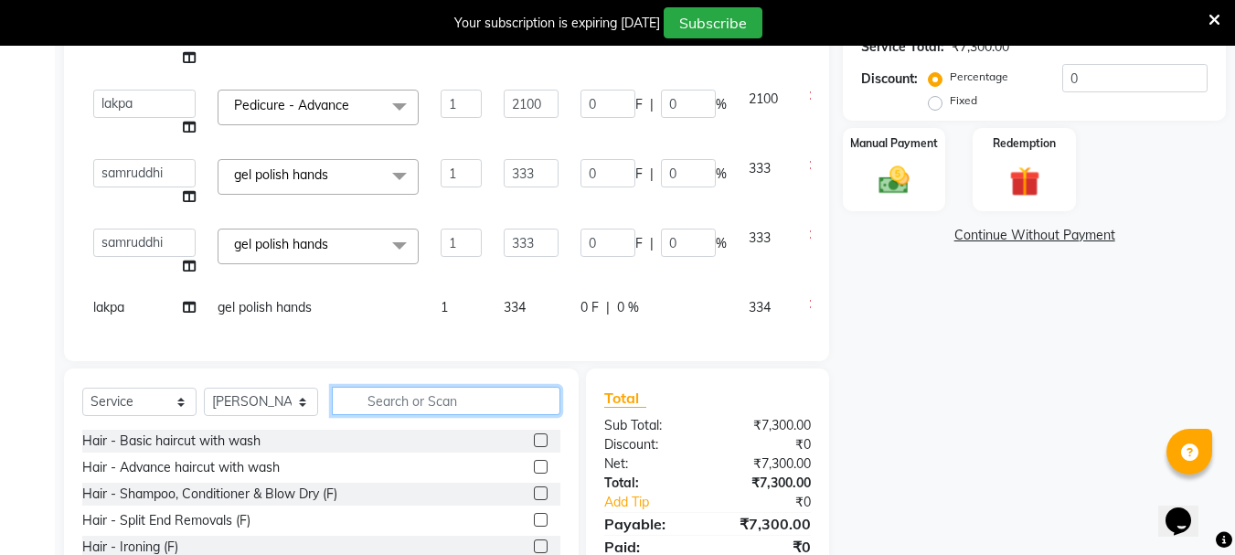
scroll to position [497, 0]
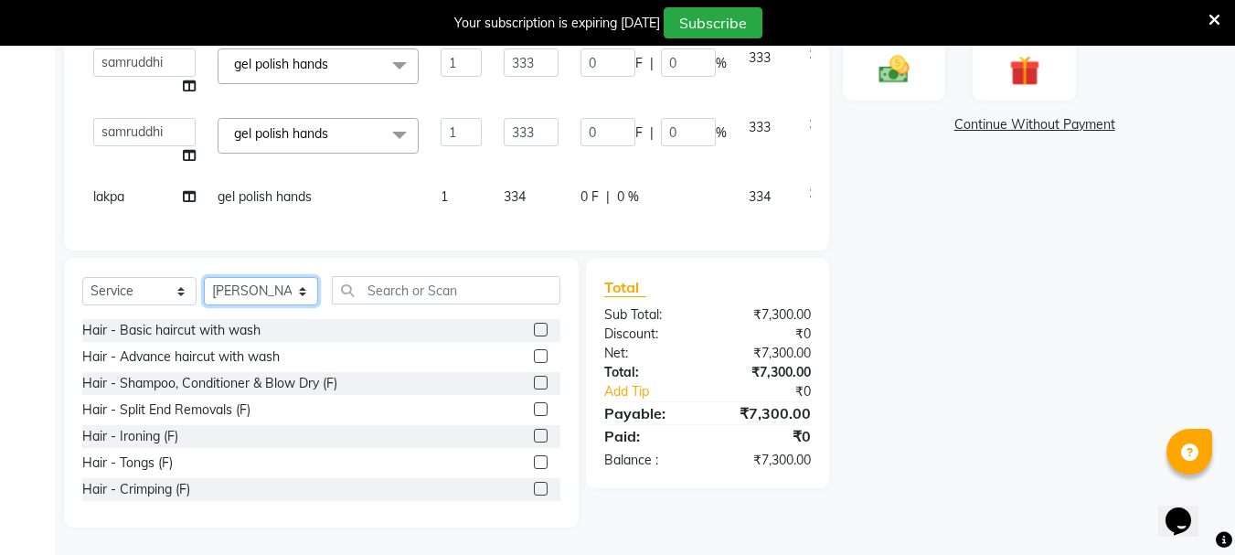
click at [298, 294] on select "Select Stylist Bharti [PERSON_NAME] [PERSON_NAME] [PERSON_NAME] [PERSON_NAME] m…" at bounding box center [261, 291] width 114 height 28
select select "53875"
click at [204, 277] on select "Select Stylist Bharti [PERSON_NAME] [PERSON_NAME] [PERSON_NAME] [PERSON_NAME] m…" at bounding box center [261, 291] width 114 height 28
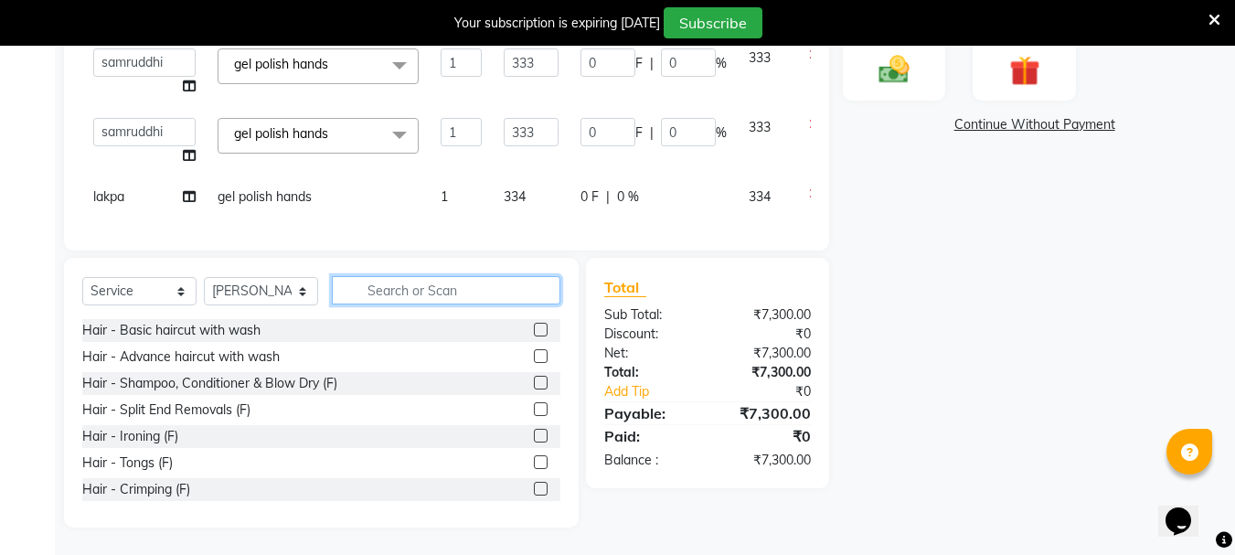
click at [395, 287] on input "text" at bounding box center [446, 290] width 229 height 28
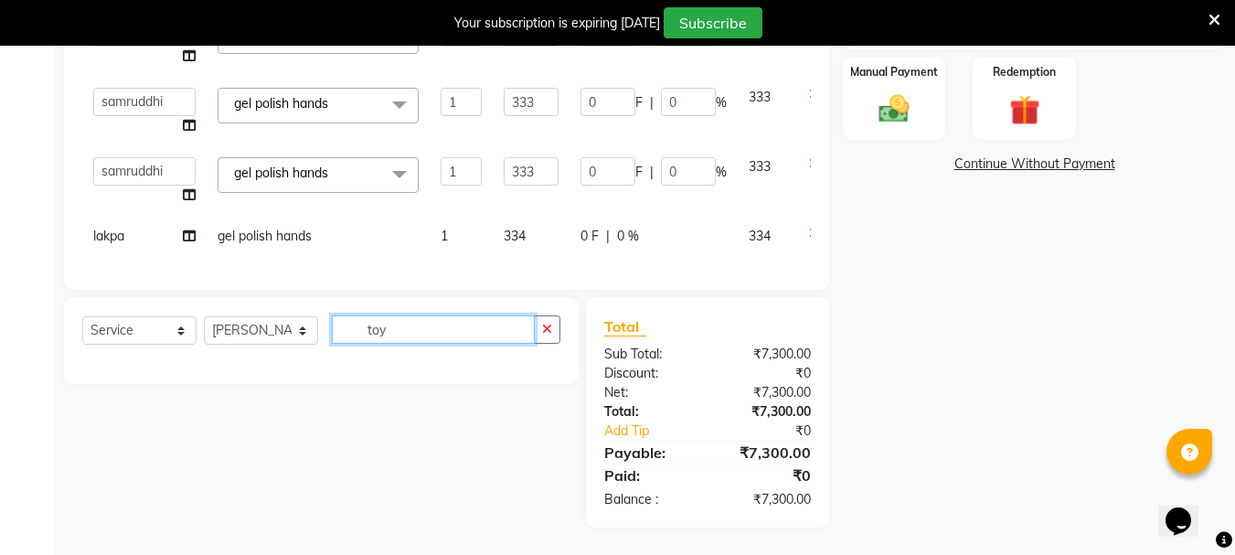
scroll to position [458, 0]
click at [395, 288] on div "Client +91 98******17 Date [DATE] Invoice Number V/2025 V/[PHONE_NUMBER] Servic…" at bounding box center [446, 7] width 765 height 565
click at [421, 345] on div "Select Service Product Membership Package Voucher Prepaid Gift Card Select Styl…" at bounding box center [321, 336] width 478 height 43
click at [424, 324] on input "toych" at bounding box center [433, 329] width 203 height 28
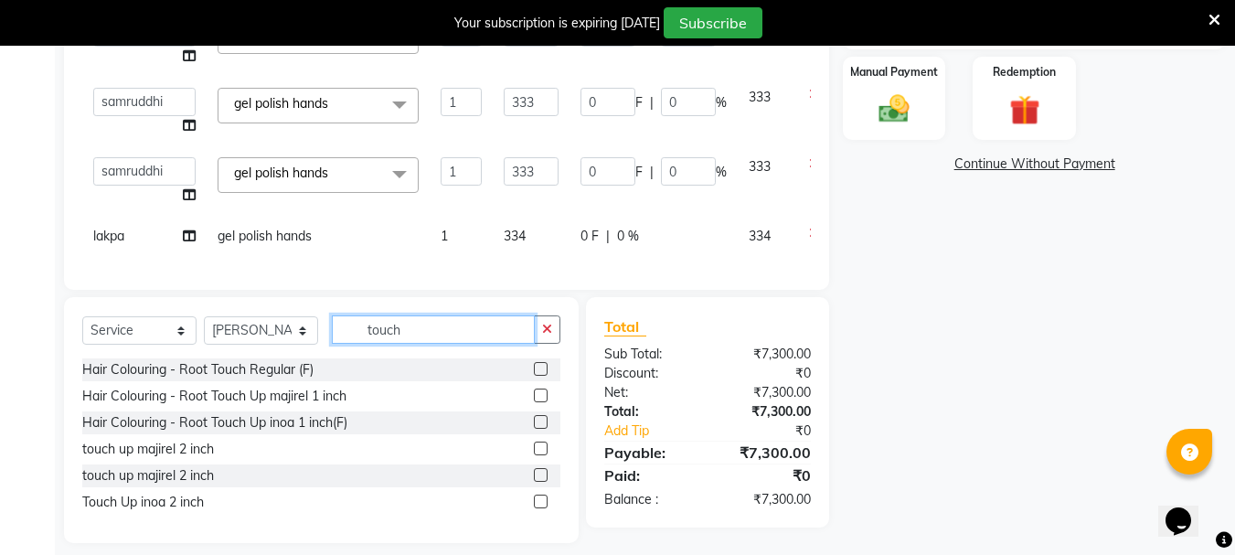
type input "touch"
click at [538, 448] on label at bounding box center [541, 449] width 14 height 14
click at [538, 448] on input "checkbox" at bounding box center [540, 449] width 12 height 12
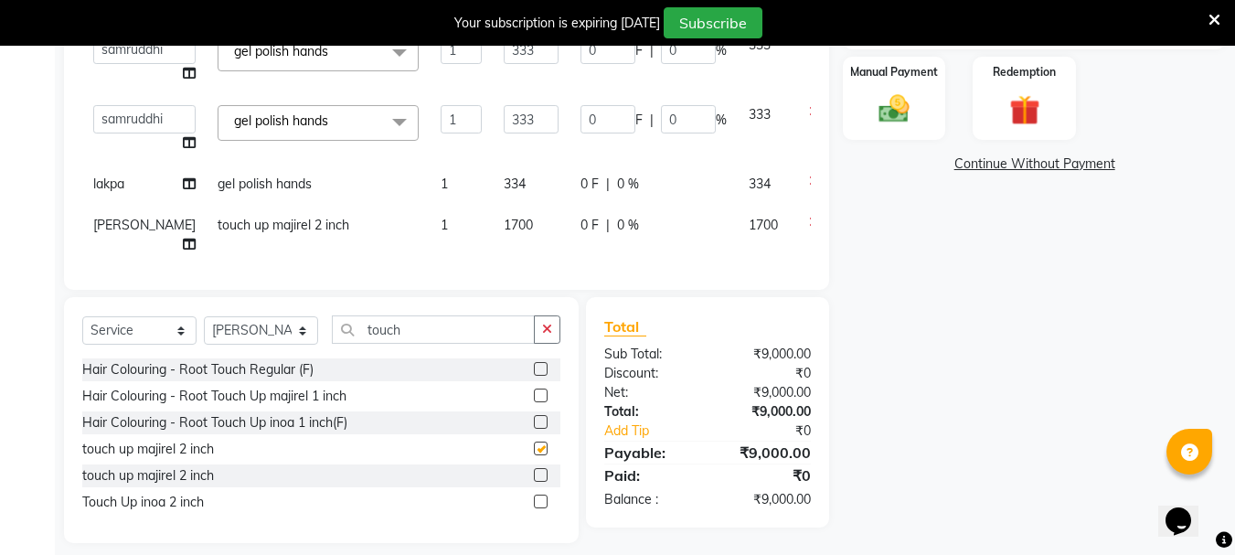
checkbox input "false"
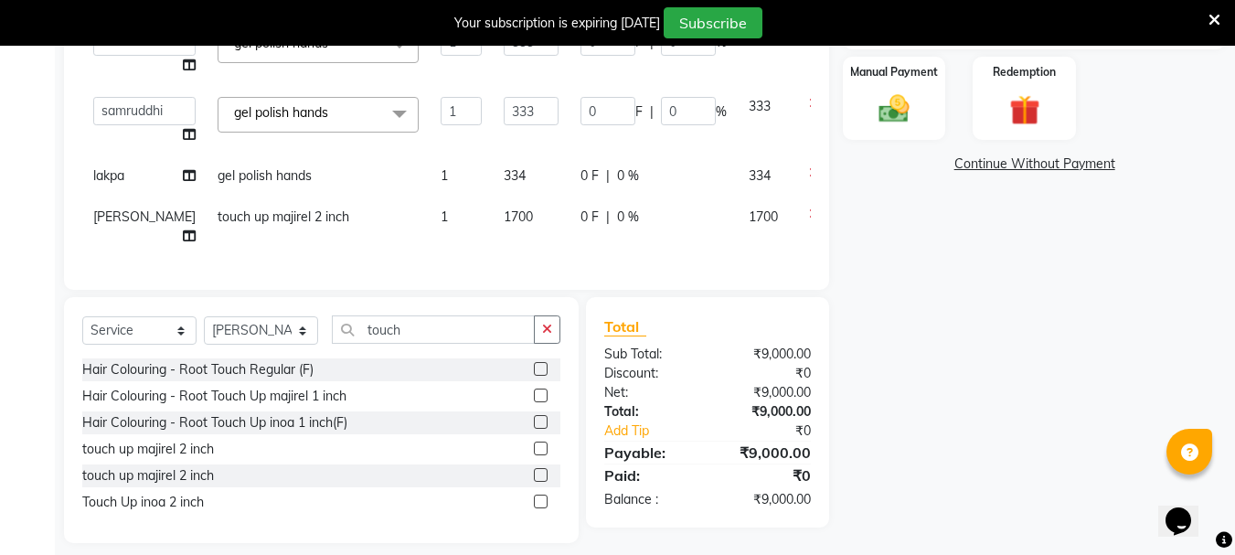
scroll to position [115, 0]
click at [545, 324] on icon "button" at bounding box center [547, 329] width 10 height 13
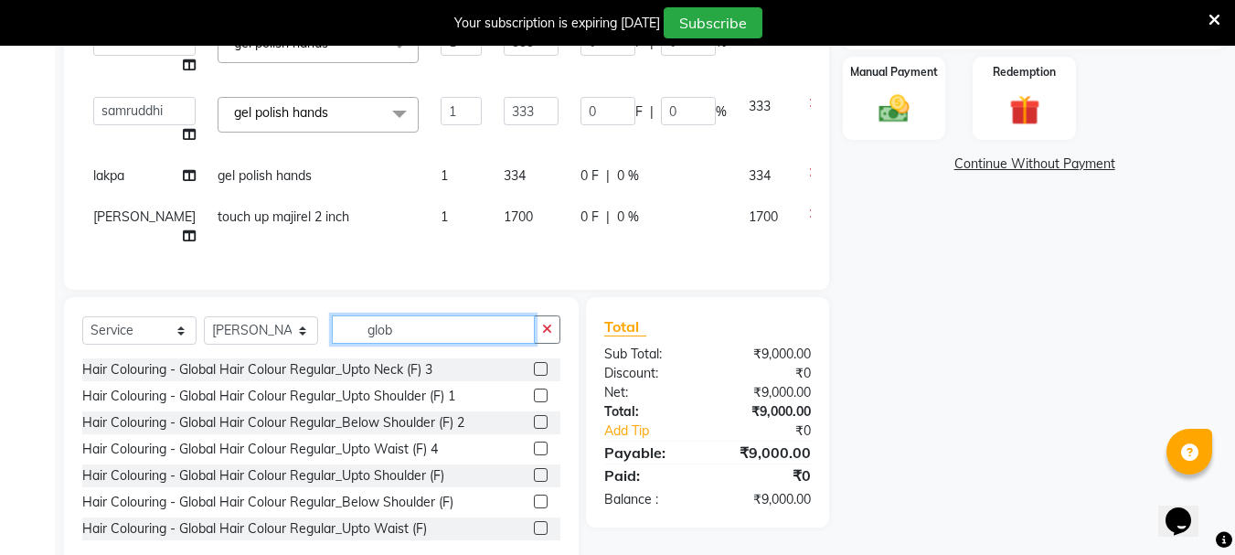
type input "glob"
click at [534, 421] on label at bounding box center [541, 422] width 14 height 14
click at [534, 421] on input "checkbox" at bounding box center [540, 423] width 12 height 12
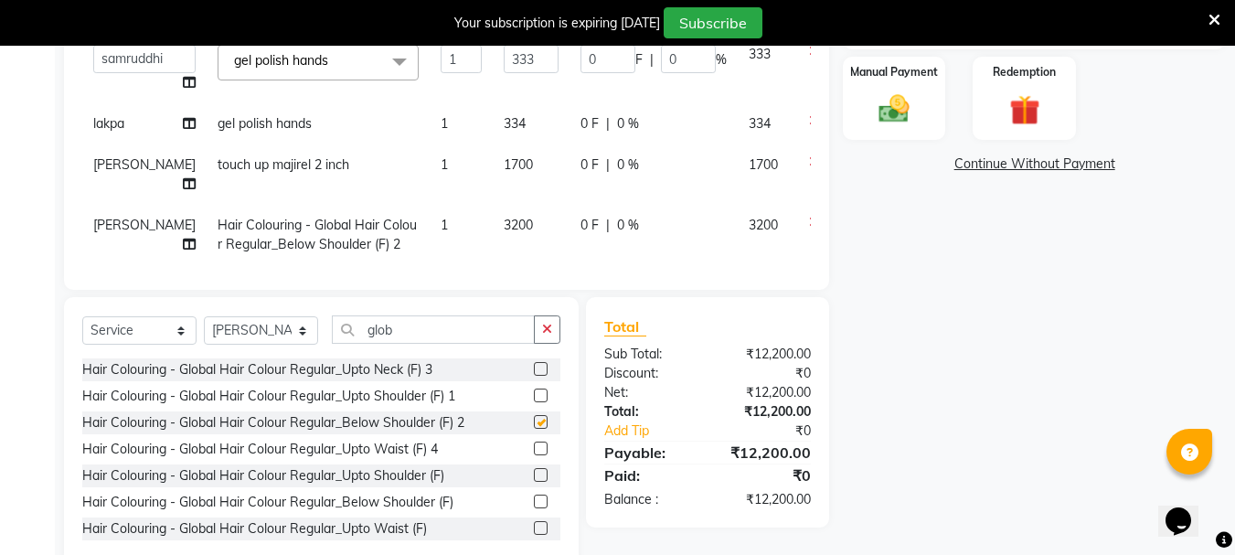
checkbox input "false"
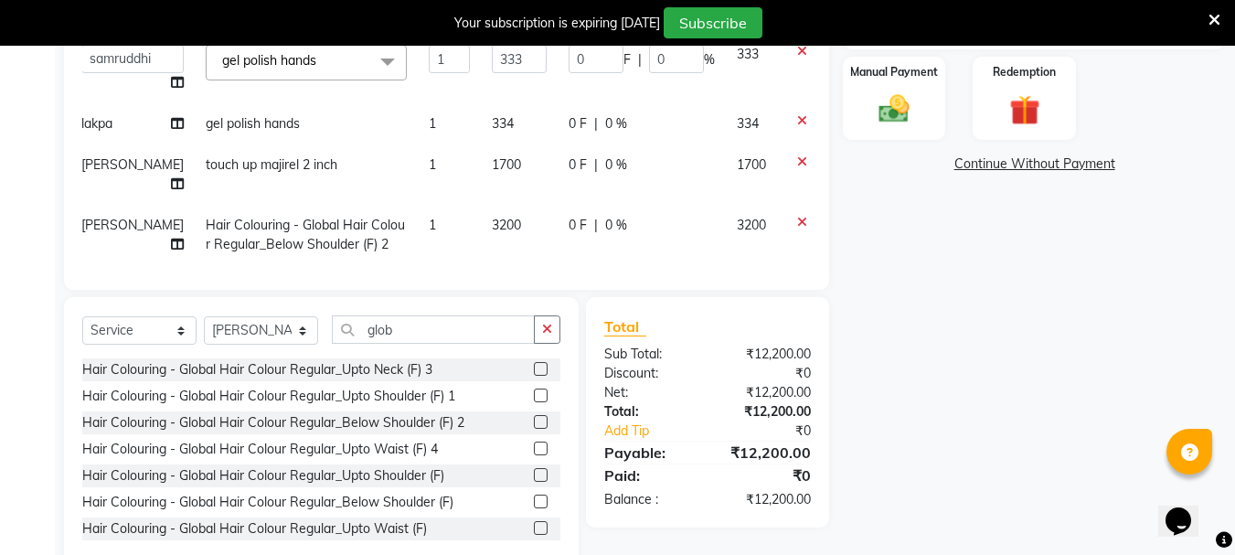
scroll to position [176, 12]
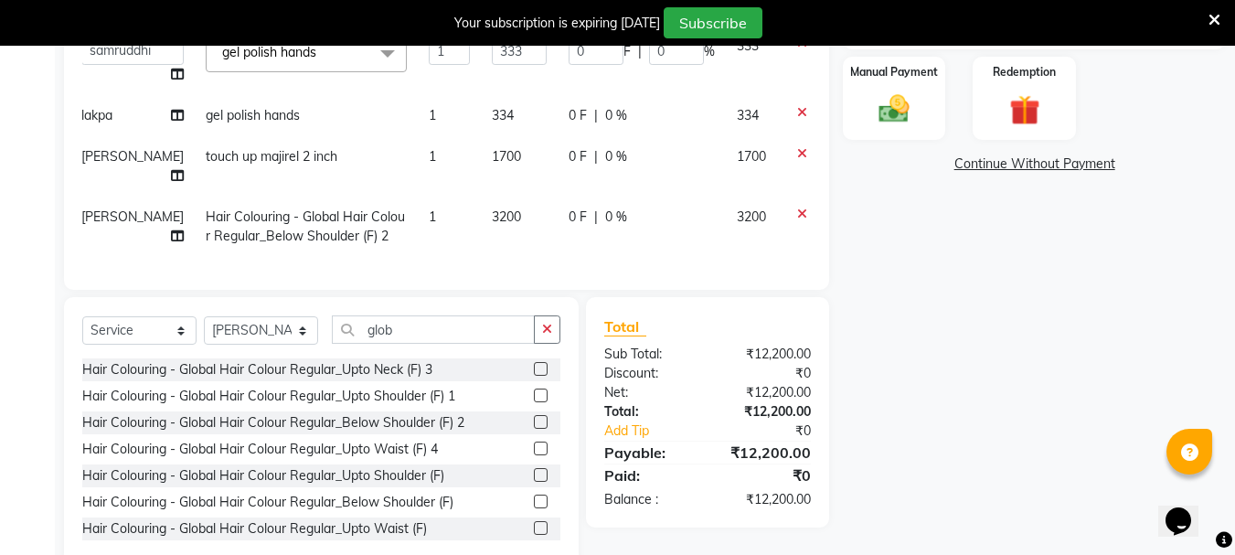
click at [492, 208] on span "3200" at bounding box center [506, 216] width 29 height 16
select select "53875"
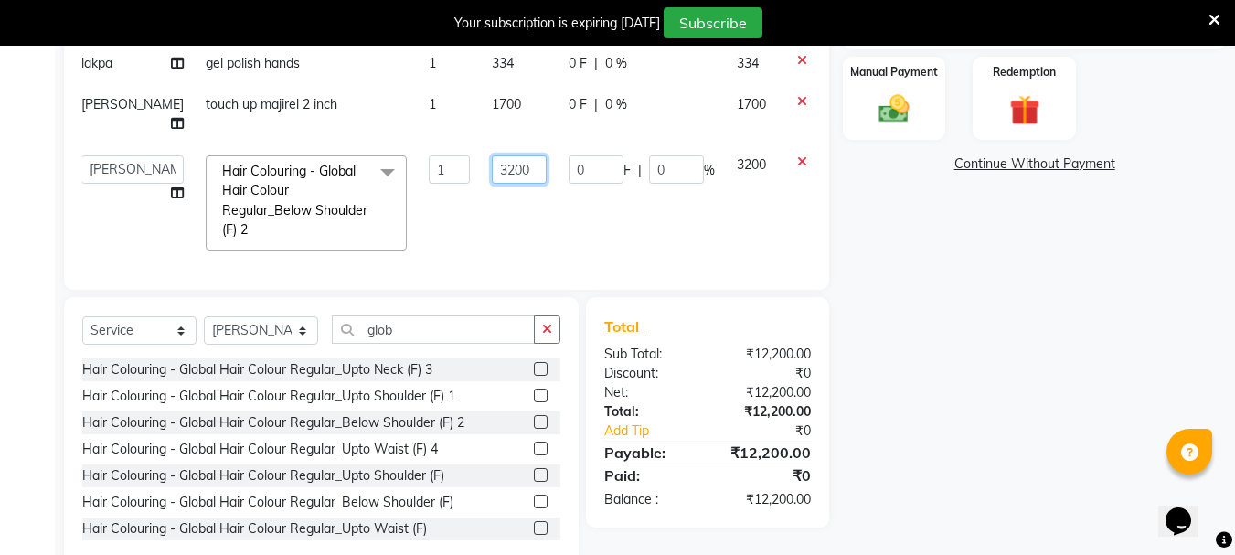
click at [492, 184] on input "3200" at bounding box center [519, 169] width 55 height 28
type input "6500"
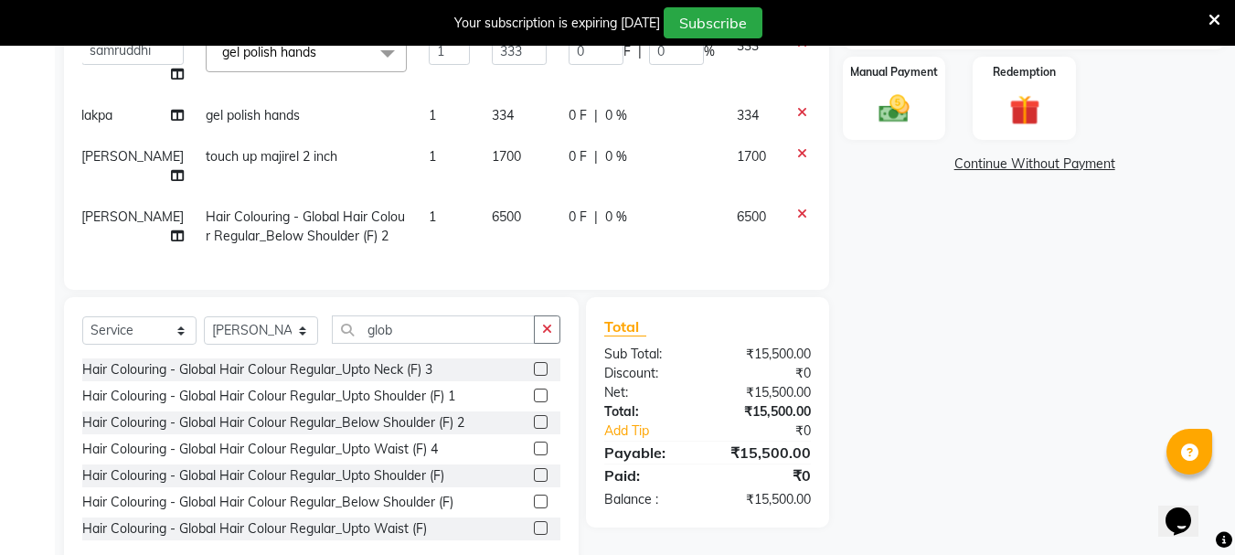
click at [481, 232] on td "6500" at bounding box center [519, 227] width 77 height 60
select select "53875"
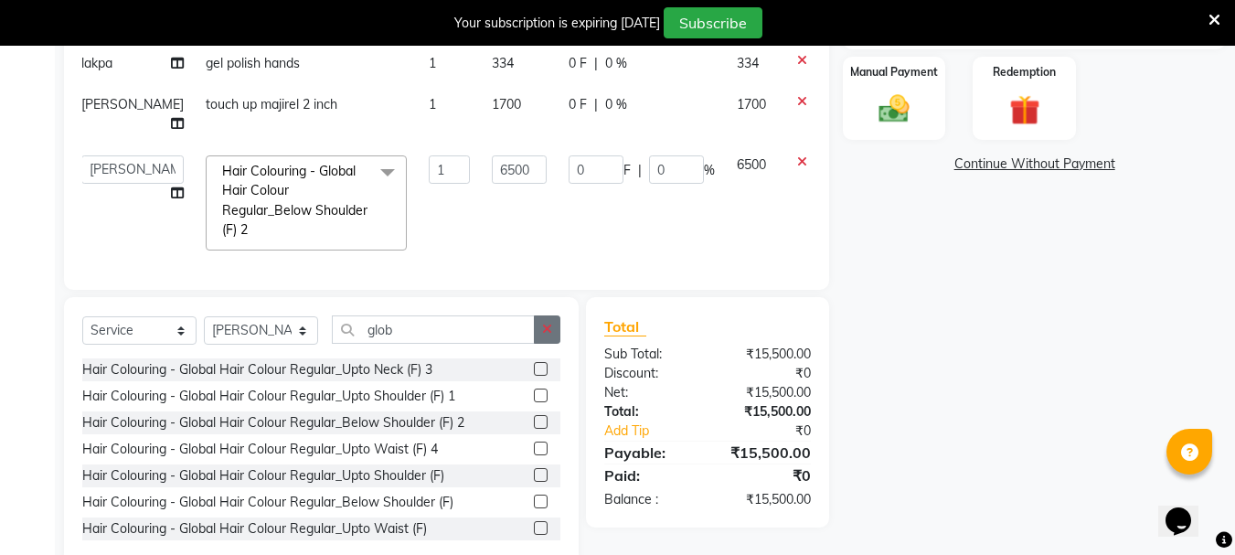
click at [547, 327] on icon "button" at bounding box center [547, 329] width 10 height 13
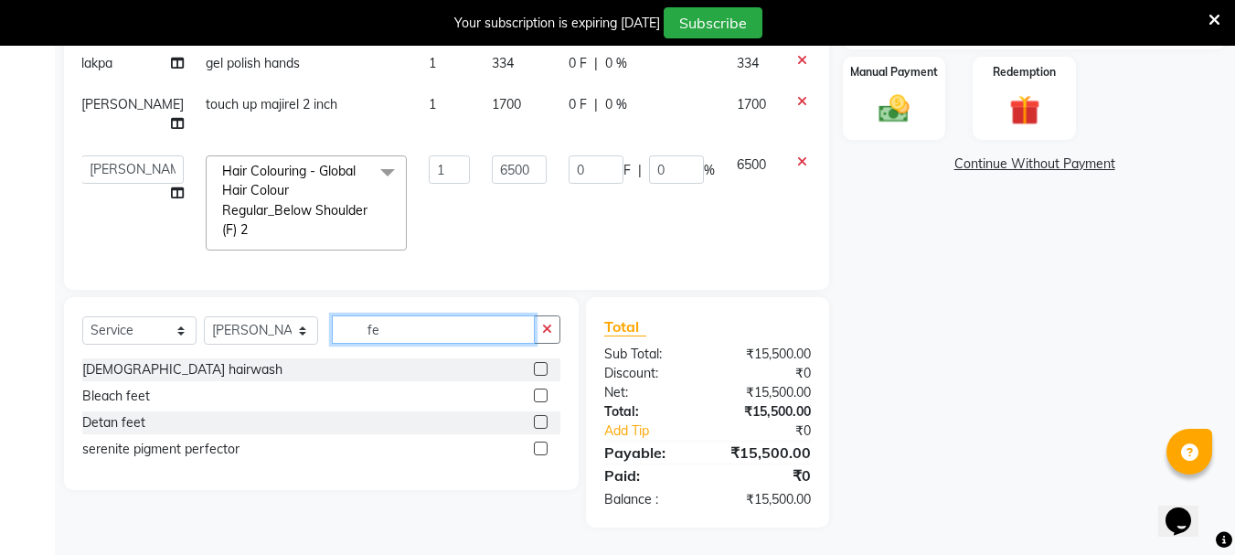
type input "fe"
click at [541, 370] on label at bounding box center [541, 369] width 14 height 14
click at [541, 370] on input "checkbox" at bounding box center [540, 370] width 12 height 12
checkbox input "false"
click at [550, 334] on icon "button" at bounding box center [547, 329] width 10 height 13
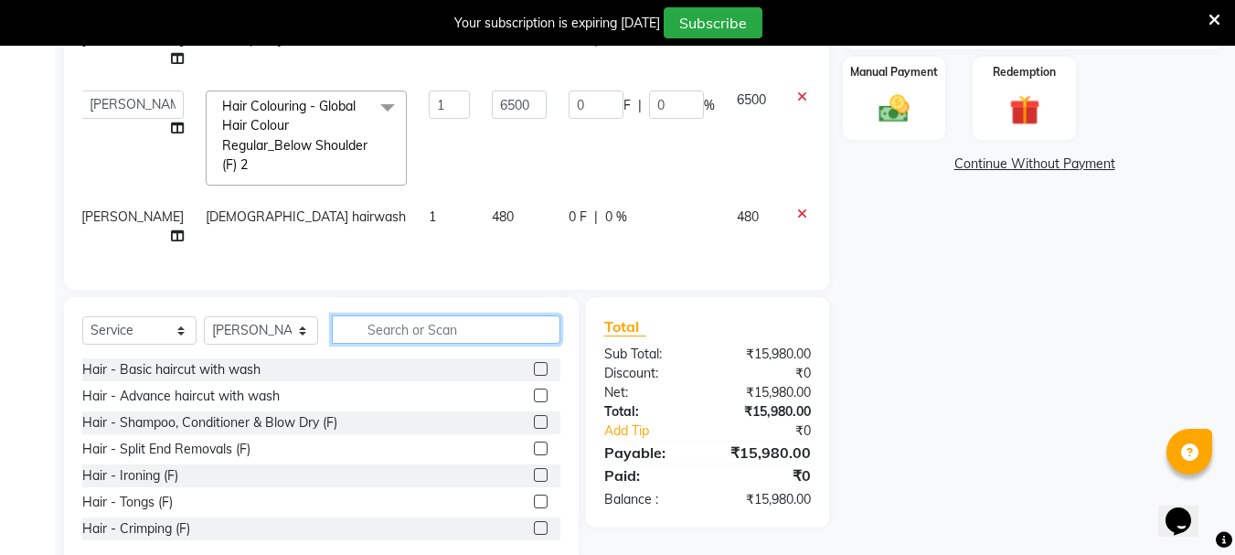
scroll to position [293, 12]
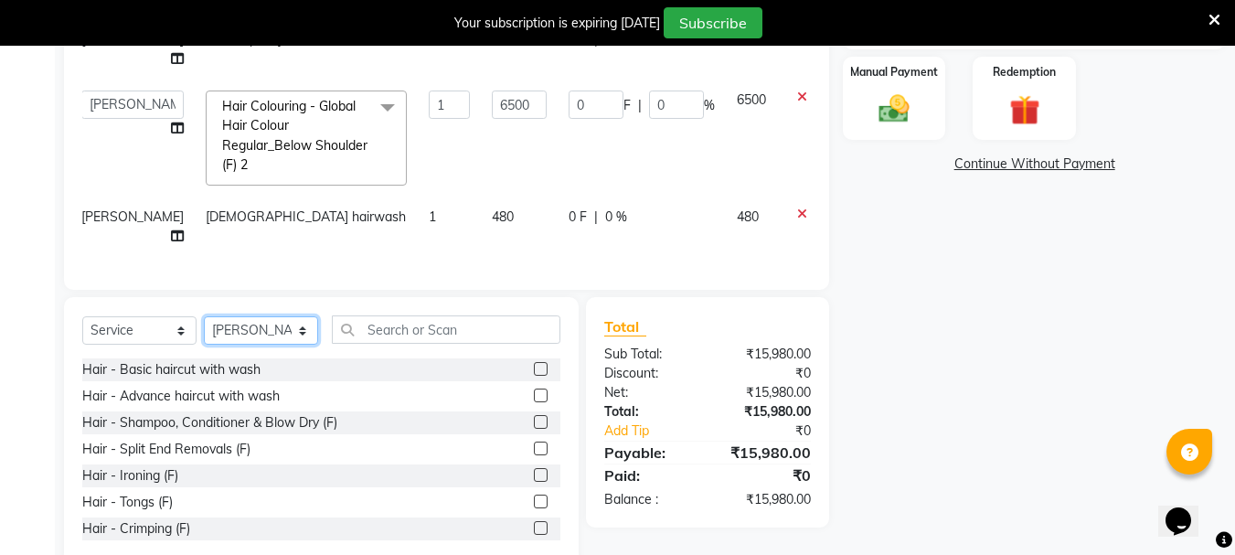
click at [291, 327] on select "Select Stylist Bharti [PERSON_NAME] [PERSON_NAME] [PERSON_NAME] [PERSON_NAME] m…" at bounding box center [261, 330] width 114 height 28
select select "60169"
click at [204, 316] on select "Select Stylist Bharti [PERSON_NAME] [PERSON_NAME] [PERSON_NAME] [PERSON_NAME] m…" at bounding box center [261, 330] width 114 height 28
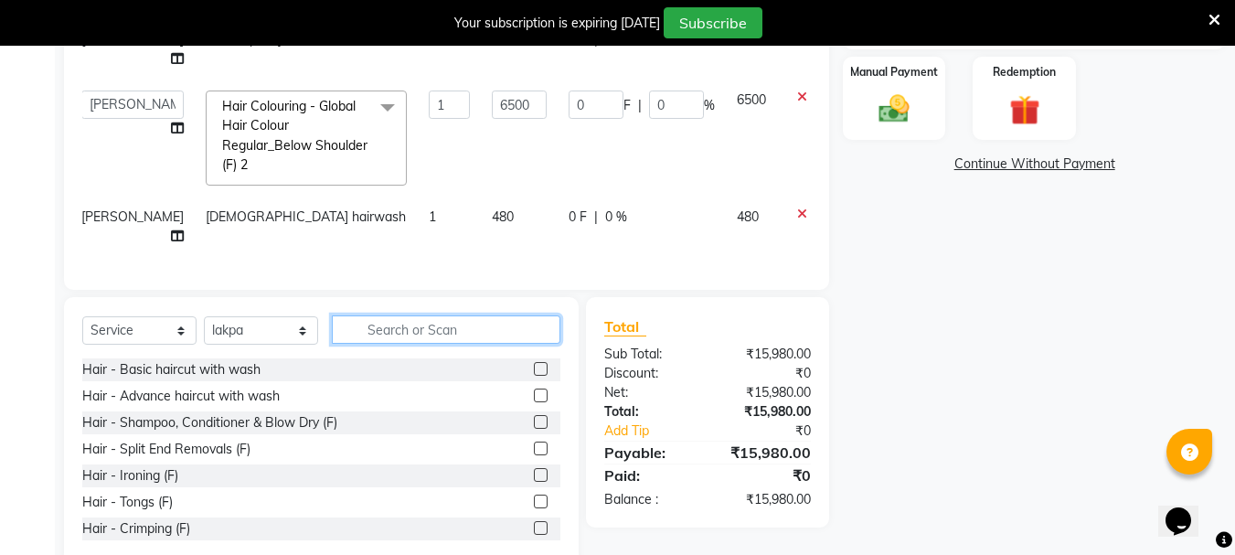
click at [409, 330] on input "text" at bounding box center [446, 329] width 229 height 28
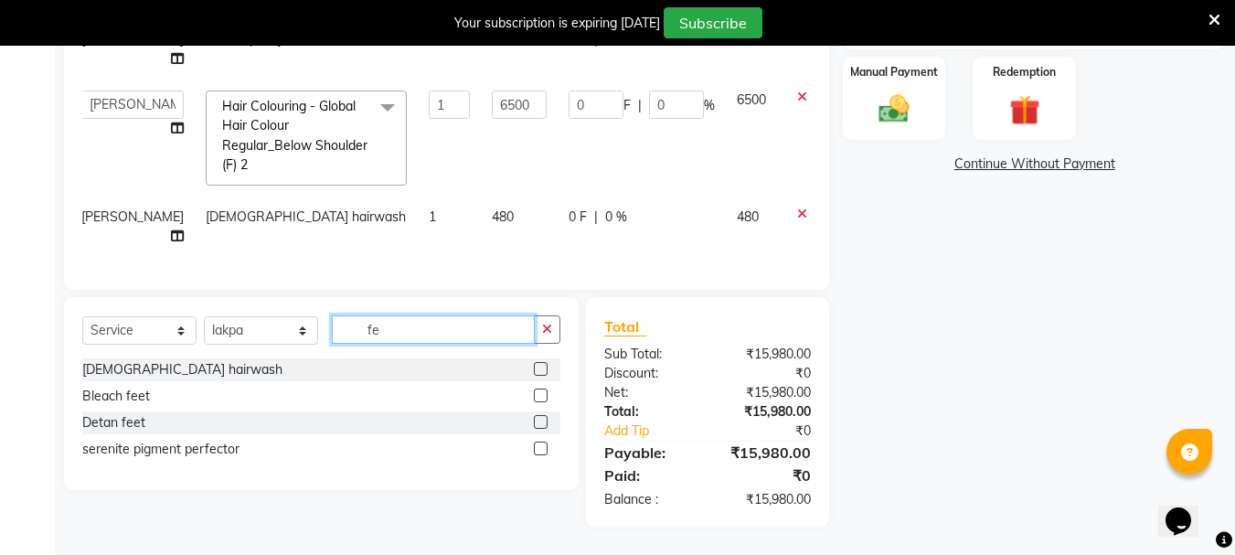
type input "fe"
click at [538, 370] on label at bounding box center [541, 369] width 14 height 14
click at [538, 370] on input "checkbox" at bounding box center [540, 370] width 12 height 12
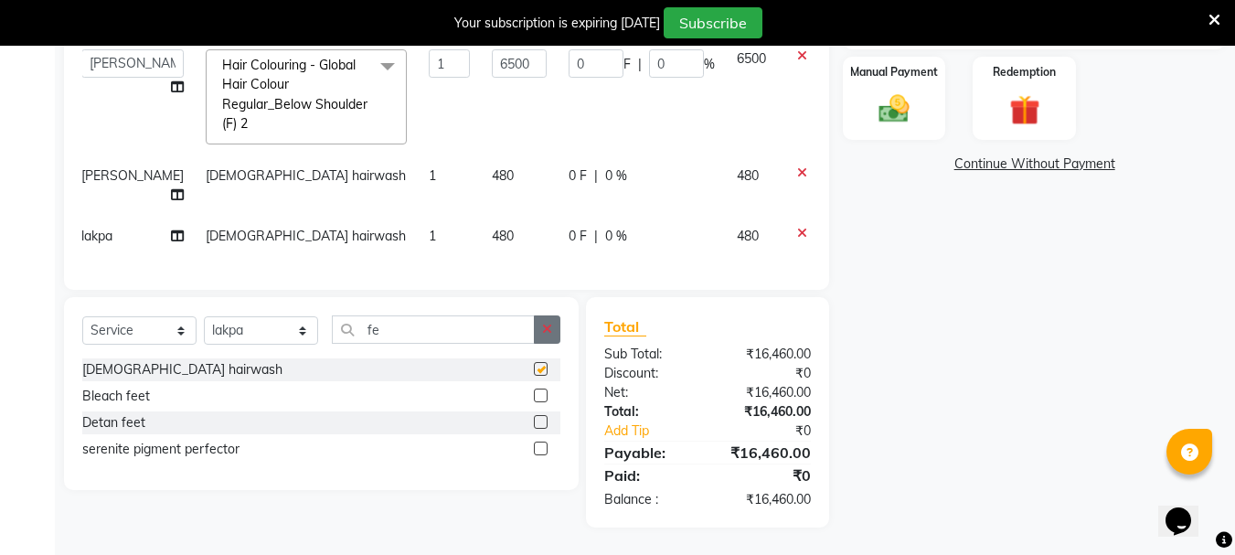
checkbox input "false"
click at [548, 335] on button "button" at bounding box center [547, 329] width 27 height 28
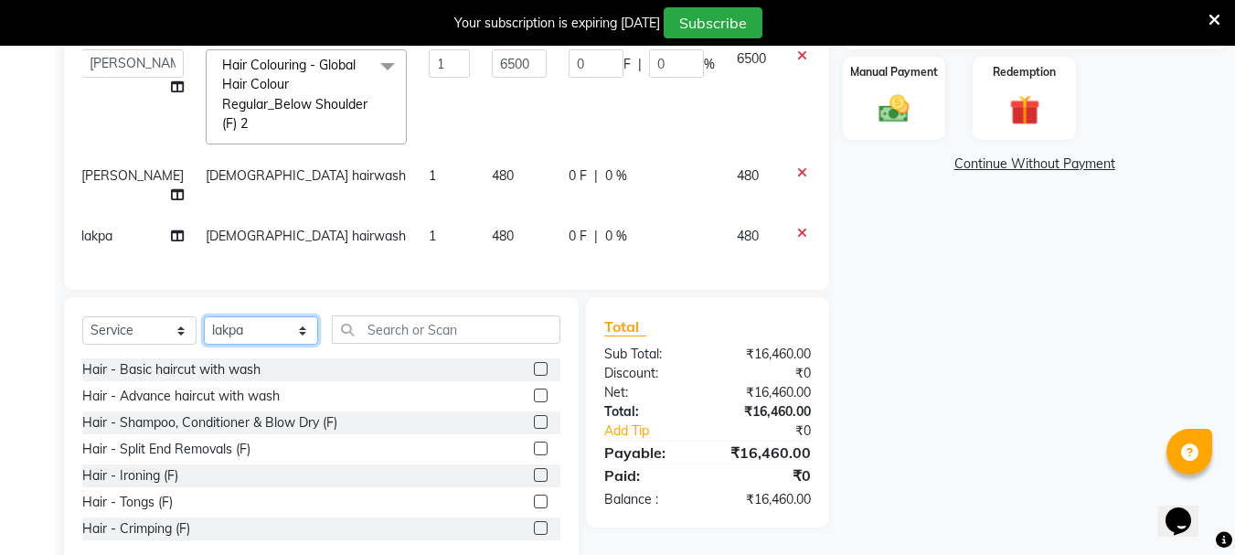
click at [293, 339] on select "Select Stylist Bharti [PERSON_NAME] [PERSON_NAME] [PERSON_NAME] [PERSON_NAME] m…" at bounding box center [261, 330] width 114 height 28
select select "93504"
click at [204, 316] on select "Select Stylist Bharti [PERSON_NAME] [PERSON_NAME] [PERSON_NAME] [PERSON_NAME] m…" at bounding box center [261, 330] width 114 height 28
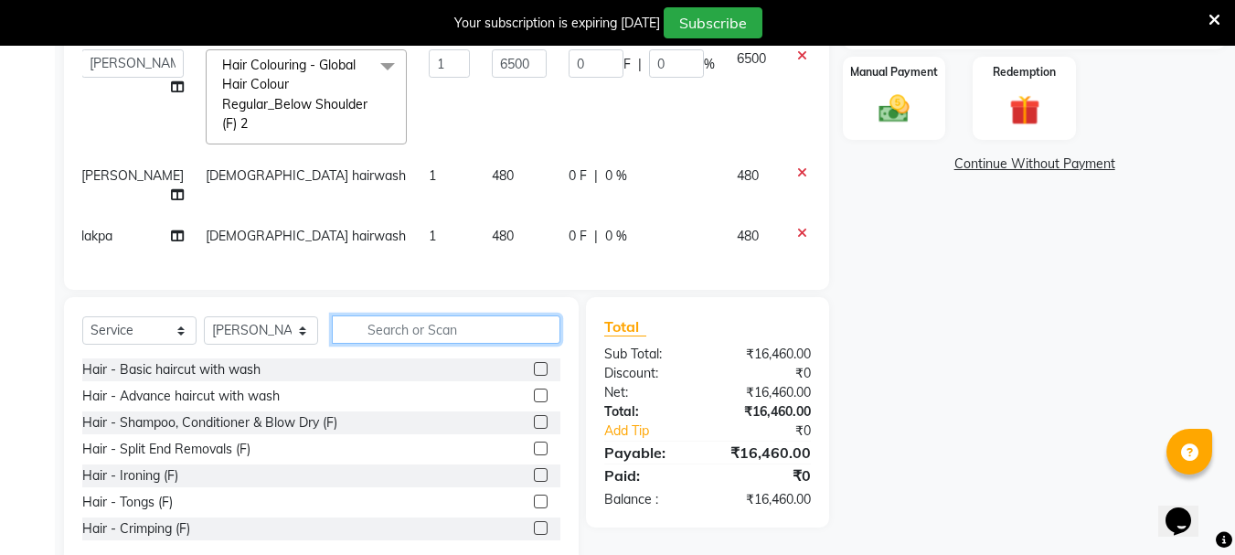
click at [389, 329] on input "text" at bounding box center [446, 329] width 229 height 28
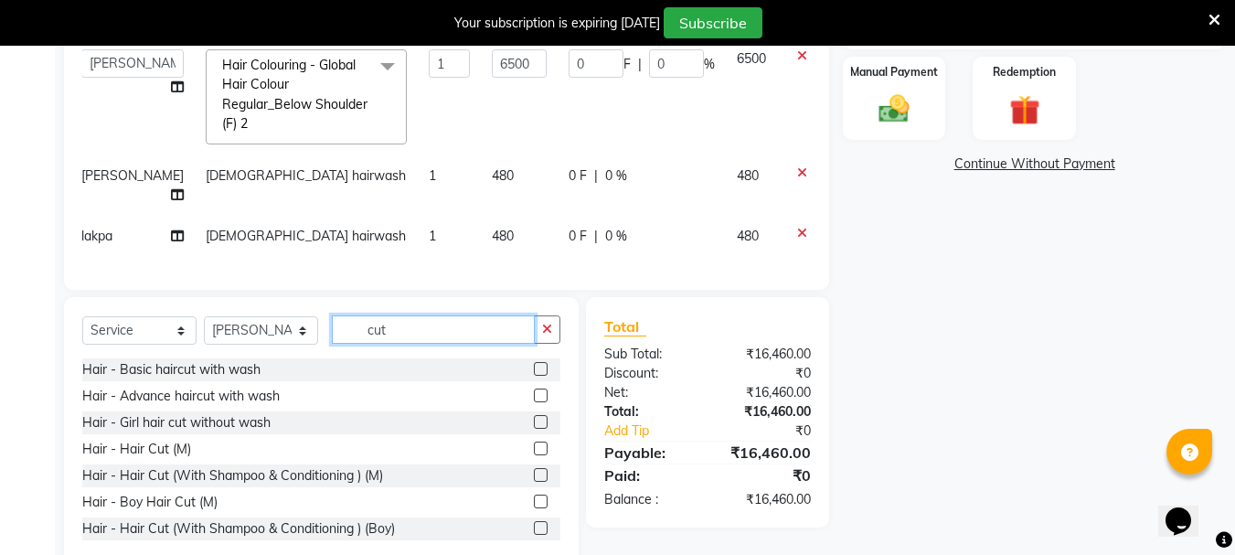
type input "cut"
click at [534, 447] on label at bounding box center [541, 449] width 14 height 14
click at [534, 447] on input "checkbox" at bounding box center [540, 449] width 12 height 12
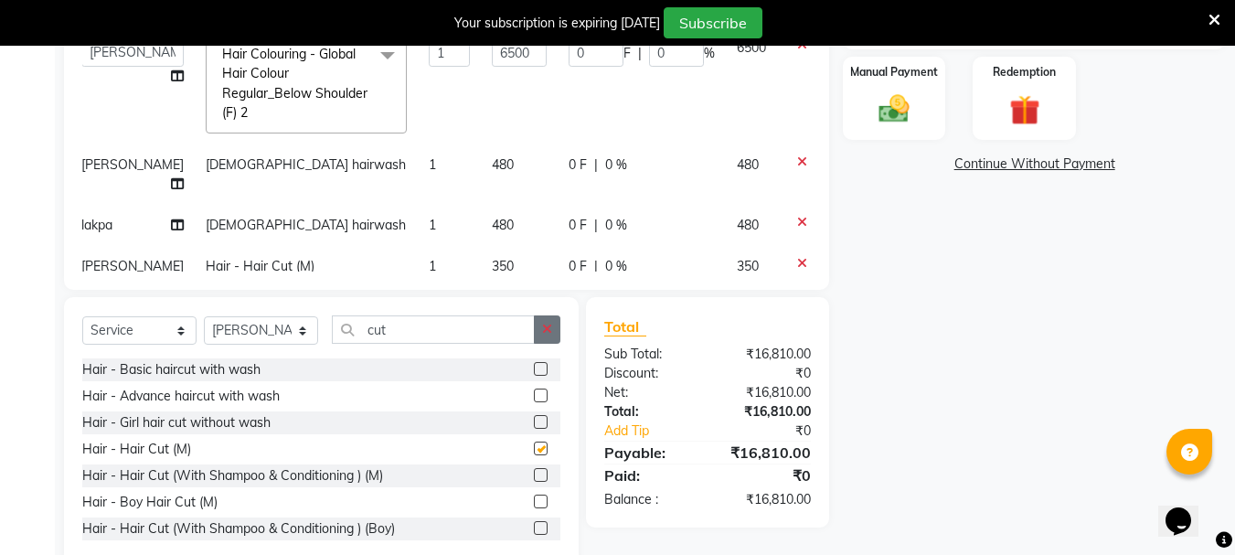
checkbox input "false"
click at [551, 331] on icon "button" at bounding box center [547, 329] width 10 height 13
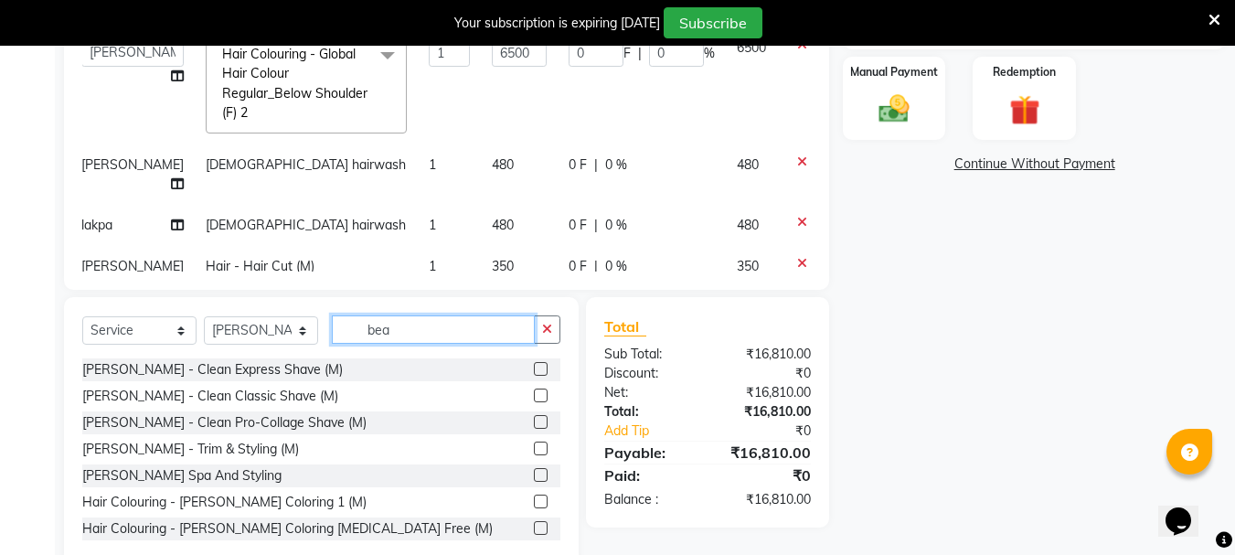
type input "bea"
click at [534, 368] on label at bounding box center [541, 369] width 14 height 14
click at [534, 368] on input "checkbox" at bounding box center [540, 370] width 12 height 12
checkbox input "false"
click at [930, 119] on div "Manual Payment" at bounding box center [894, 98] width 107 height 87
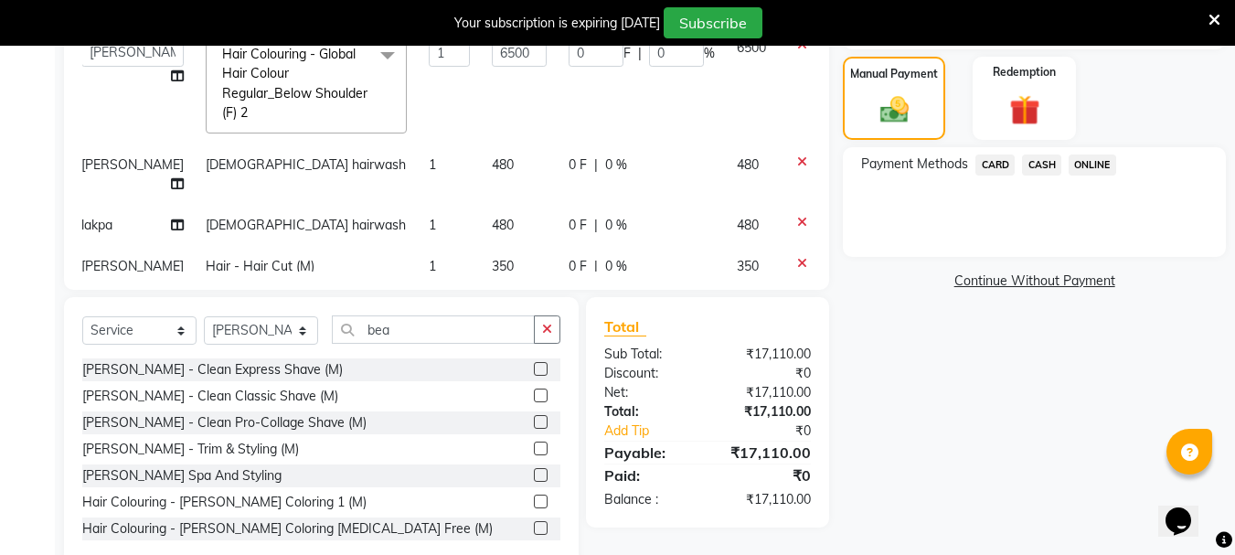
click at [1081, 158] on span "ONLINE" at bounding box center [1093, 164] width 48 height 21
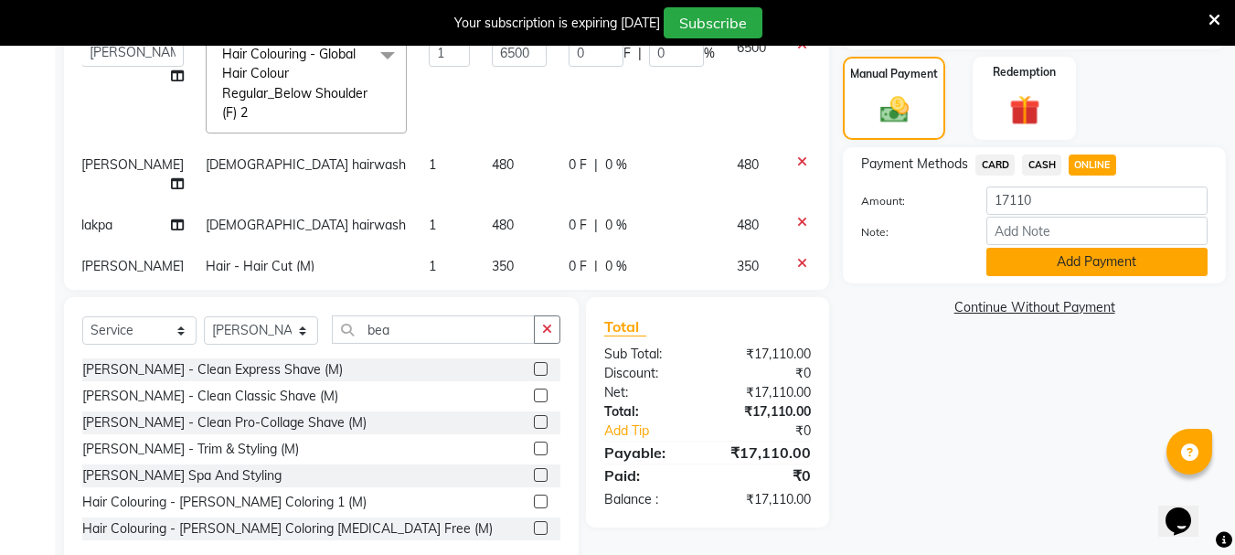
click at [1031, 253] on button "Add Payment" at bounding box center [1096, 262] width 221 height 28
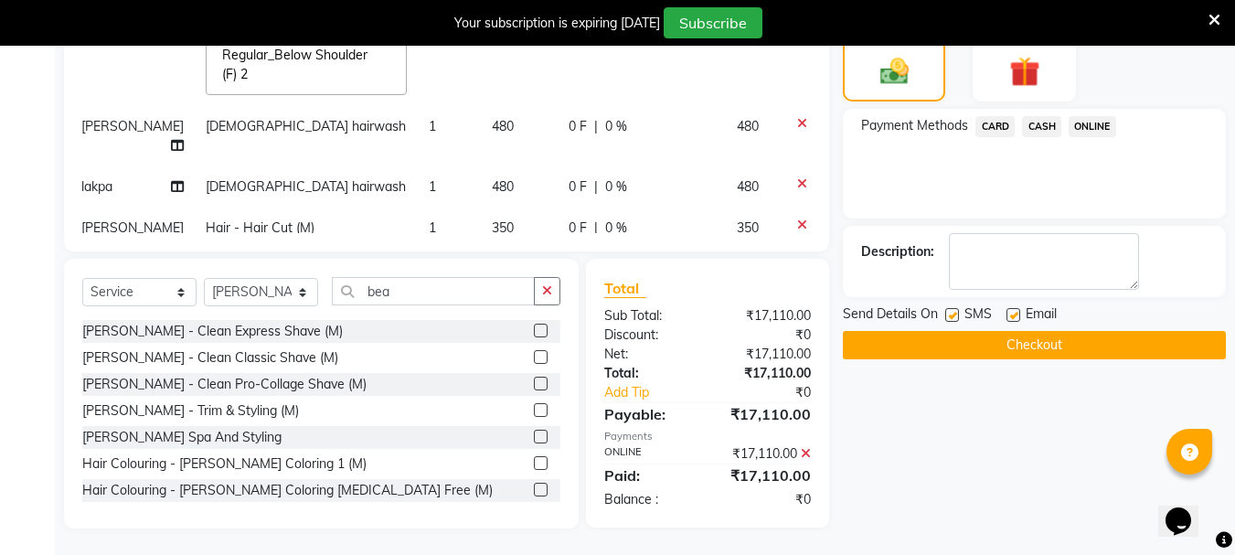
scroll to position [497, 0]
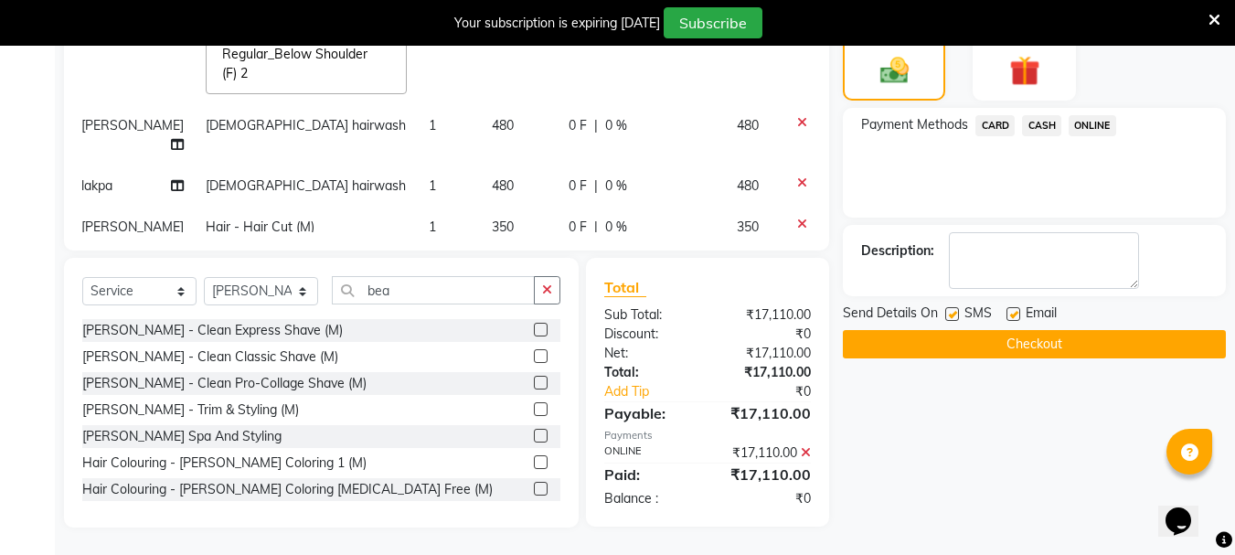
click at [970, 346] on button "Checkout" at bounding box center [1034, 344] width 383 height 28
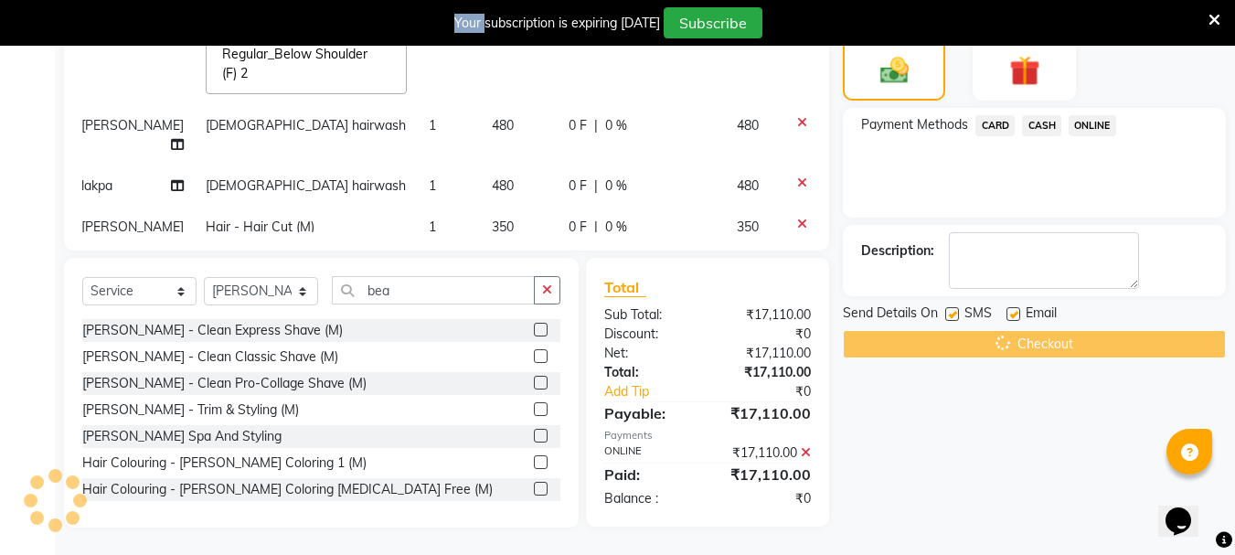
click at [970, 346] on div "Checkout" at bounding box center [1034, 344] width 383 height 28
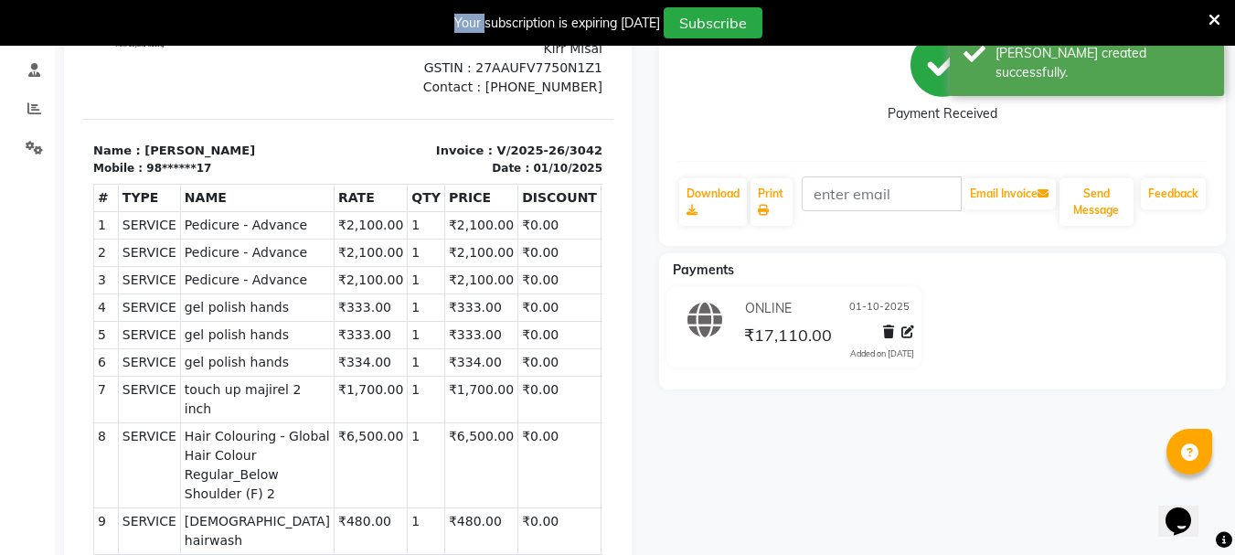
scroll to position [261, 0]
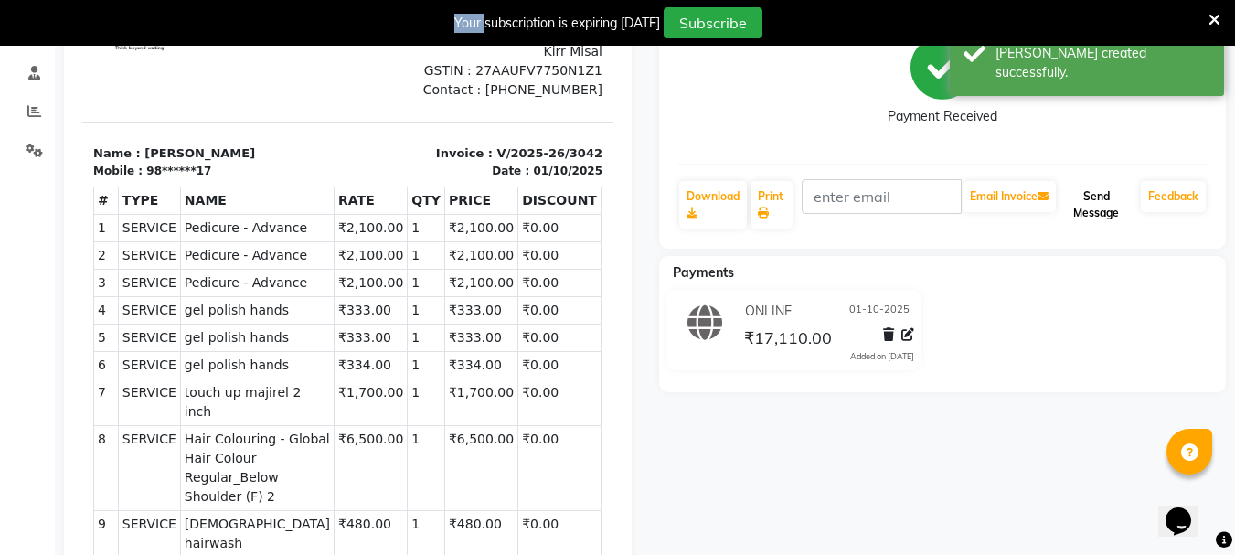
click at [1101, 203] on button "Send Message" at bounding box center [1096, 205] width 74 height 48
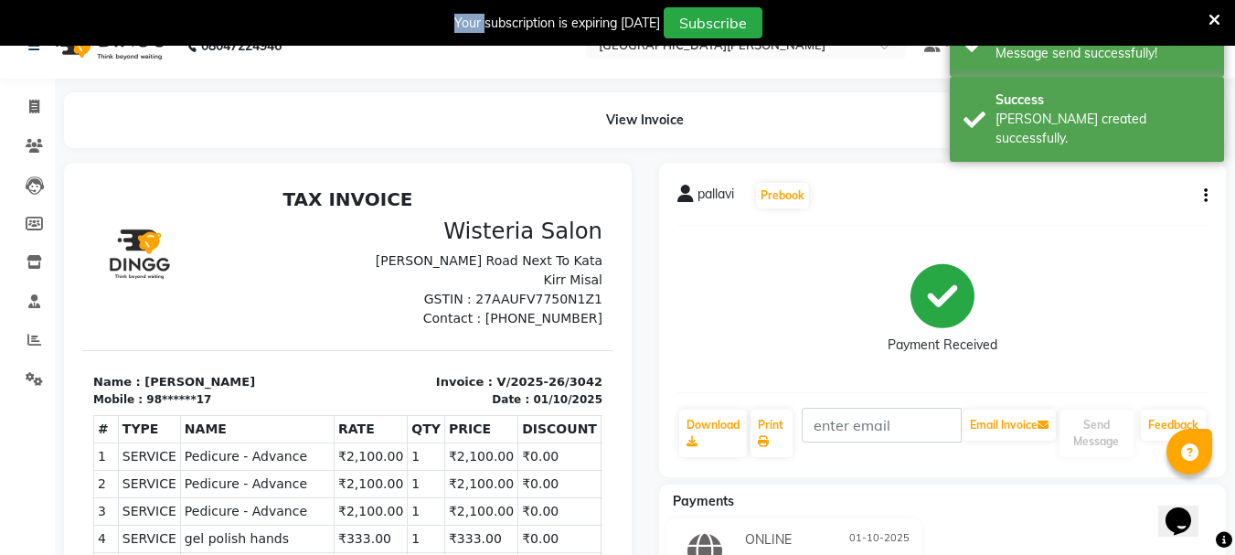
scroll to position [0, 0]
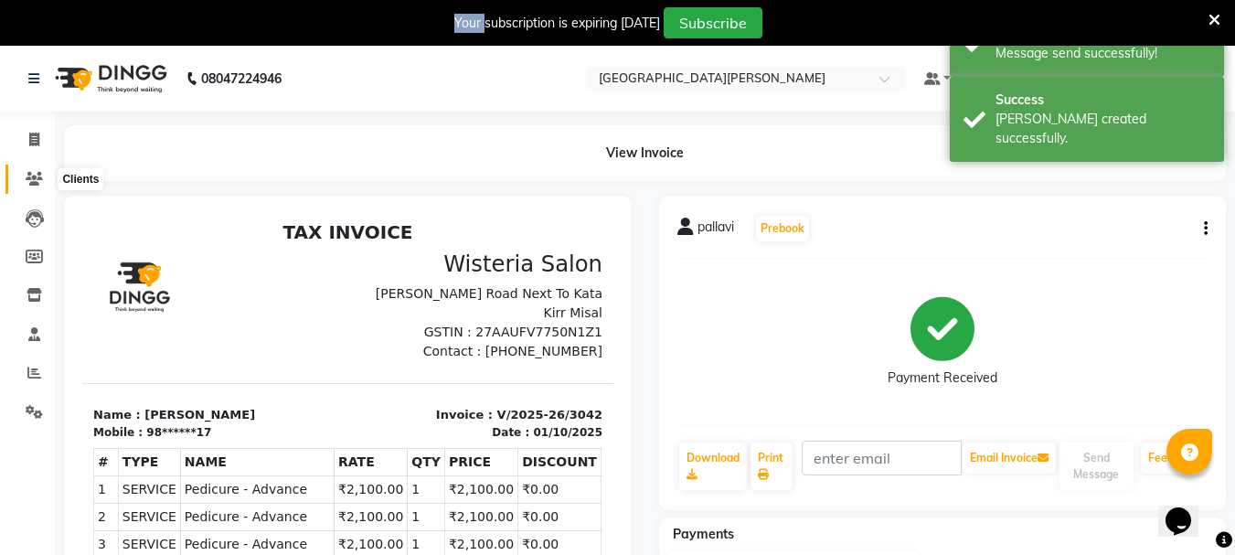
click at [36, 176] on icon at bounding box center [34, 179] width 17 height 14
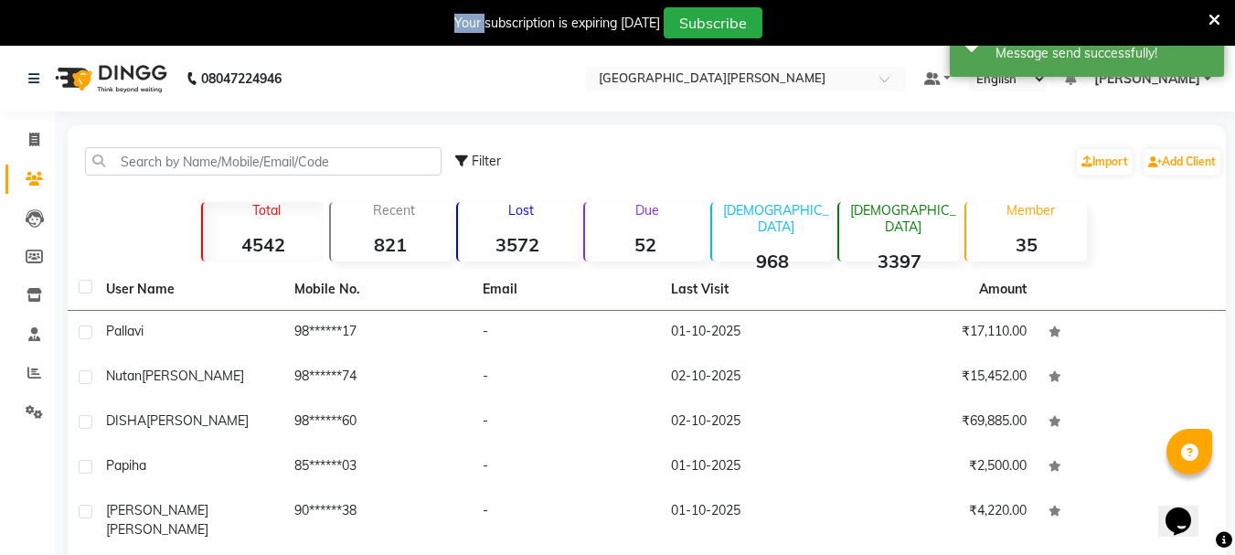
click at [36, 176] on icon at bounding box center [34, 179] width 17 height 14
